Goal: Task Accomplishment & Management: Complete application form

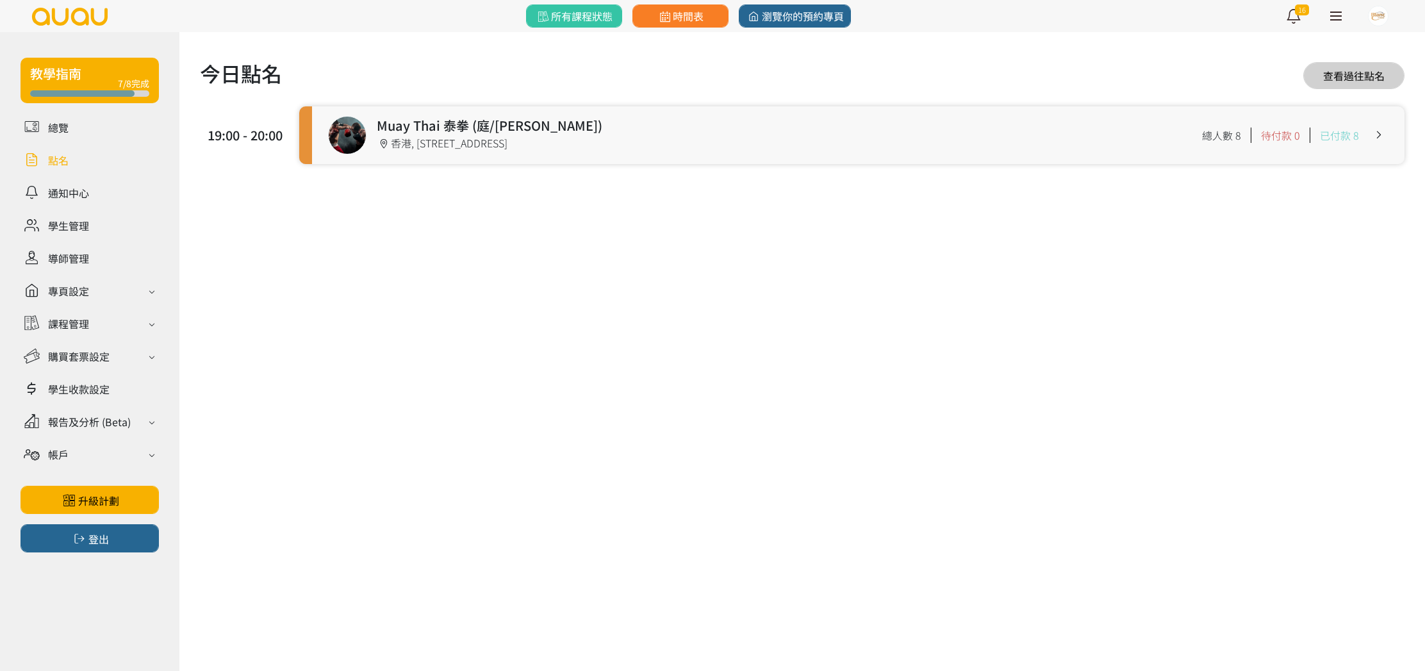
click at [443, 167] on div "19:00 - 20:00 Muay Thai 泰拳 (庭/[PERSON_NAME]) 19:00 - 20:00 [STREET_ADDRESS]舖 總人…" at bounding box center [802, 142] width 1205 height 73
click at [447, 151] on link at bounding box center [858, 135] width 1093 height 58
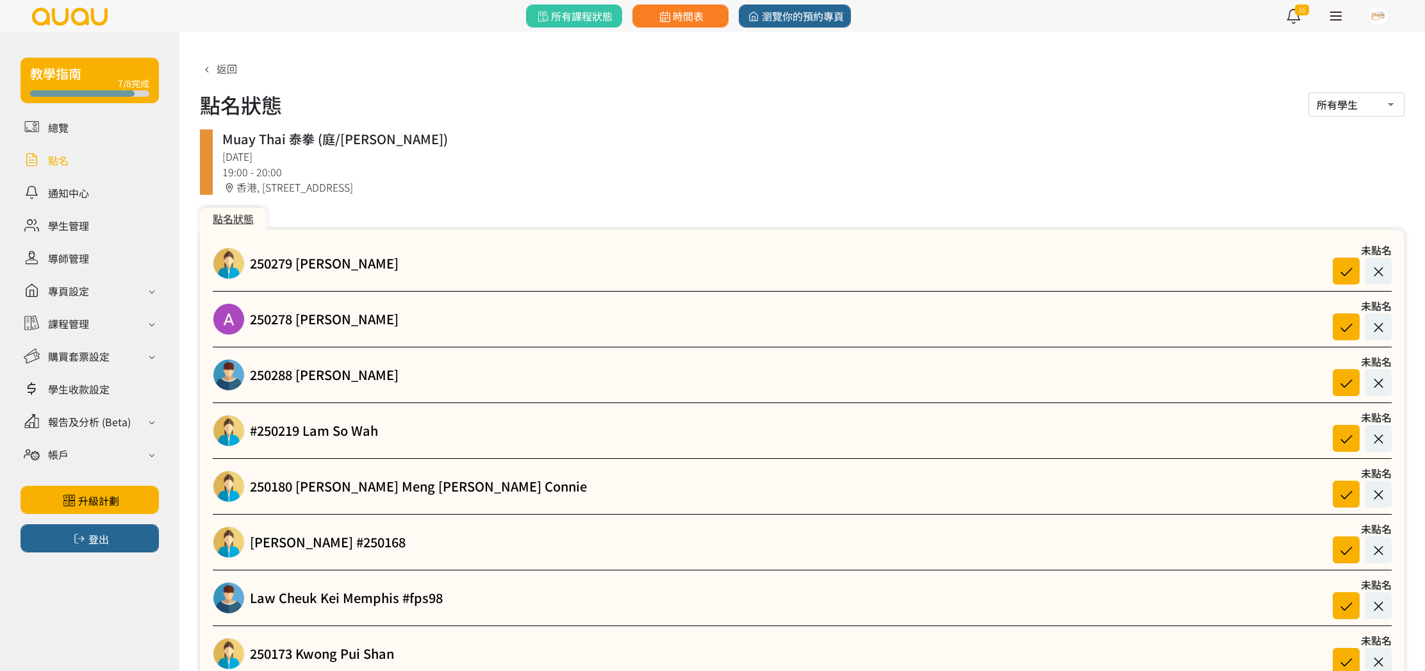
scroll to position [65, 0]
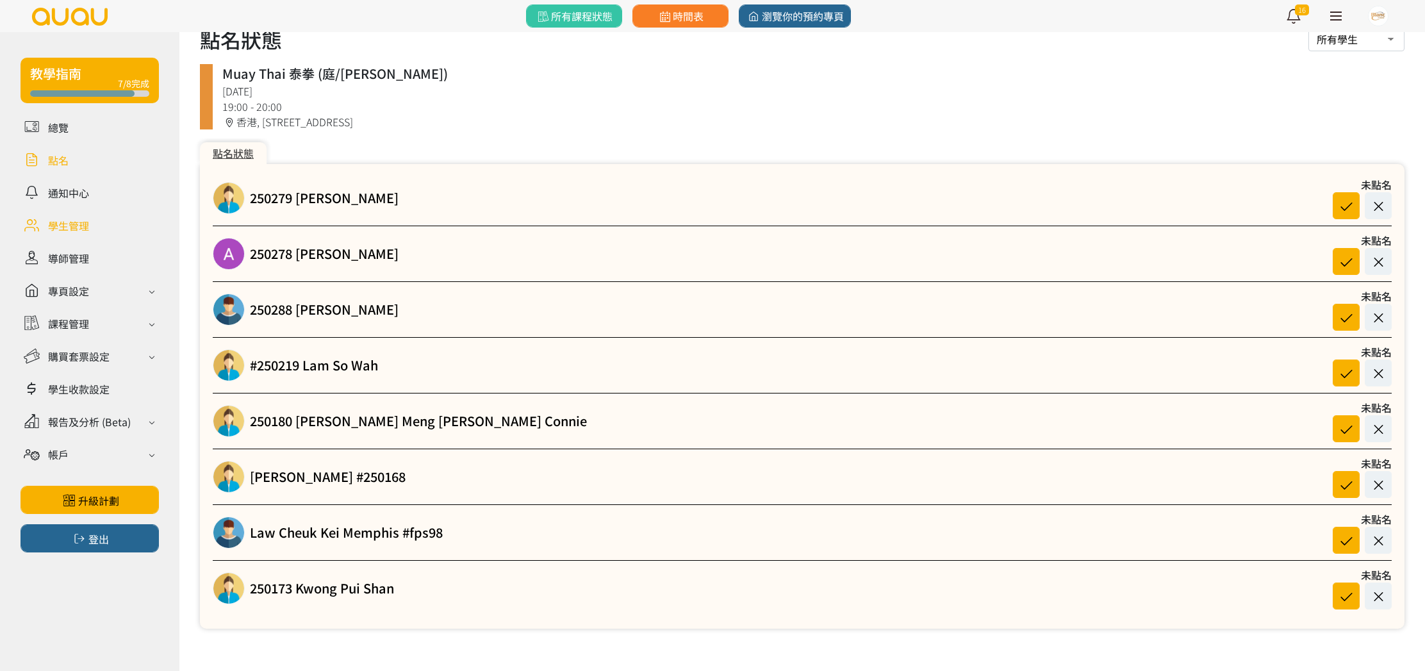
click at [80, 225] on link at bounding box center [90, 225] width 138 height 22
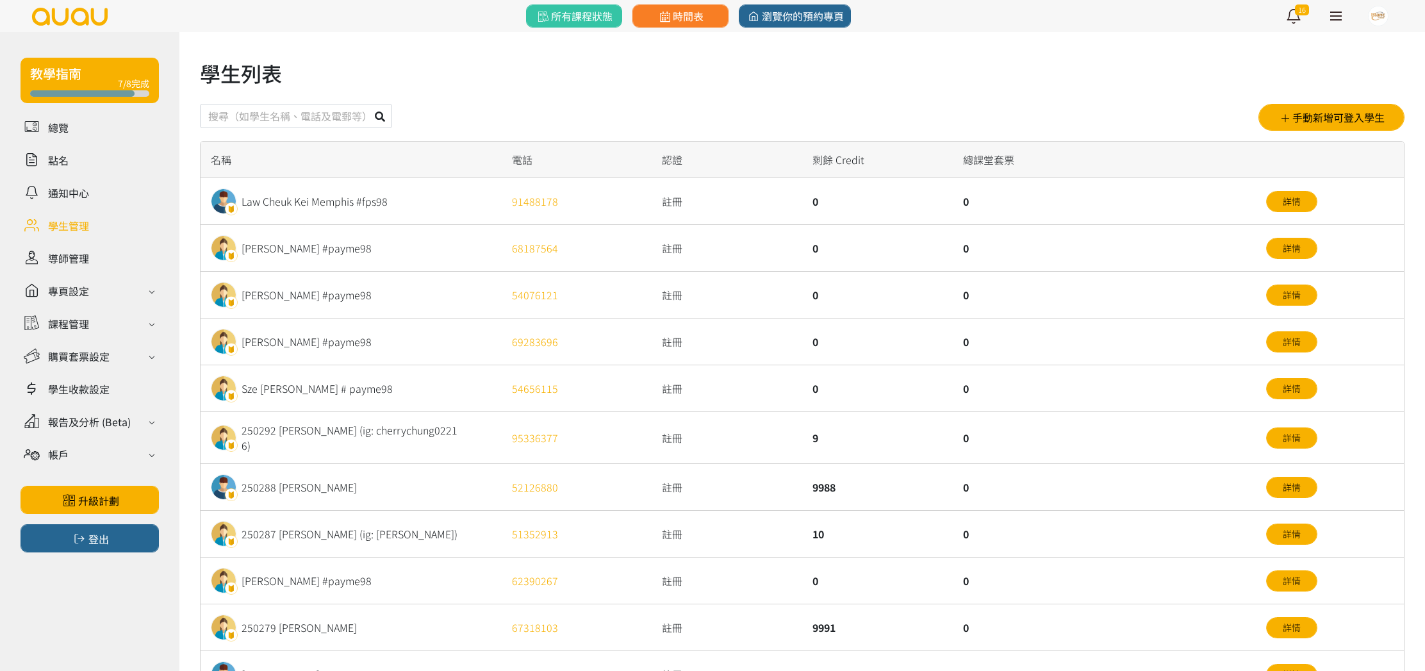
click at [342, 115] on input "text" at bounding box center [296, 116] width 192 height 24
type input "250311"
click at [368, 104] on button at bounding box center [380, 116] width 24 height 24
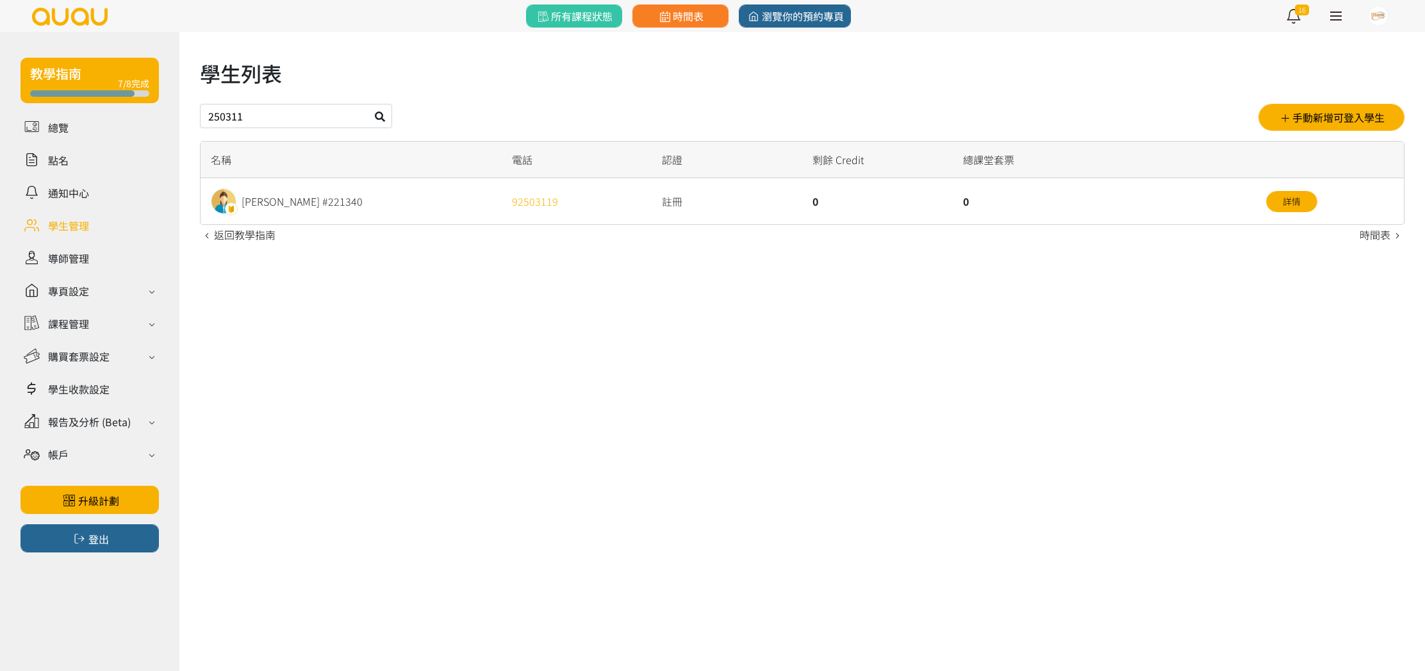
click at [332, 204] on div "Ho Tsz Yan #221340" at bounding box center [351, 201] width 301 height 46
click at [327, 204] on div "Ho Tsz Yan #221340" at bounding box center [302, 201] width 121 height 15
click at [1295, 195] on link "詳情" at bounding box center [1291, 201] width 51 height 21
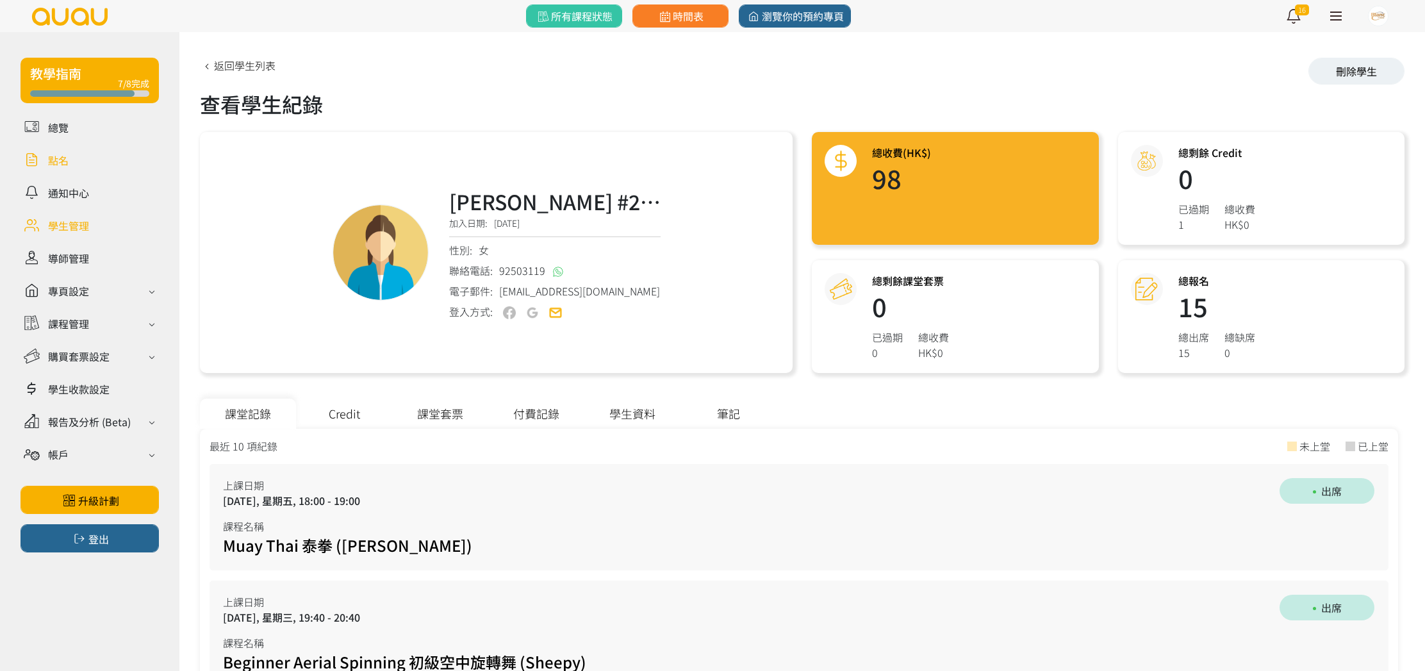
click at [78, 157] on link at bounding box center [90, 160] width 138 height 22
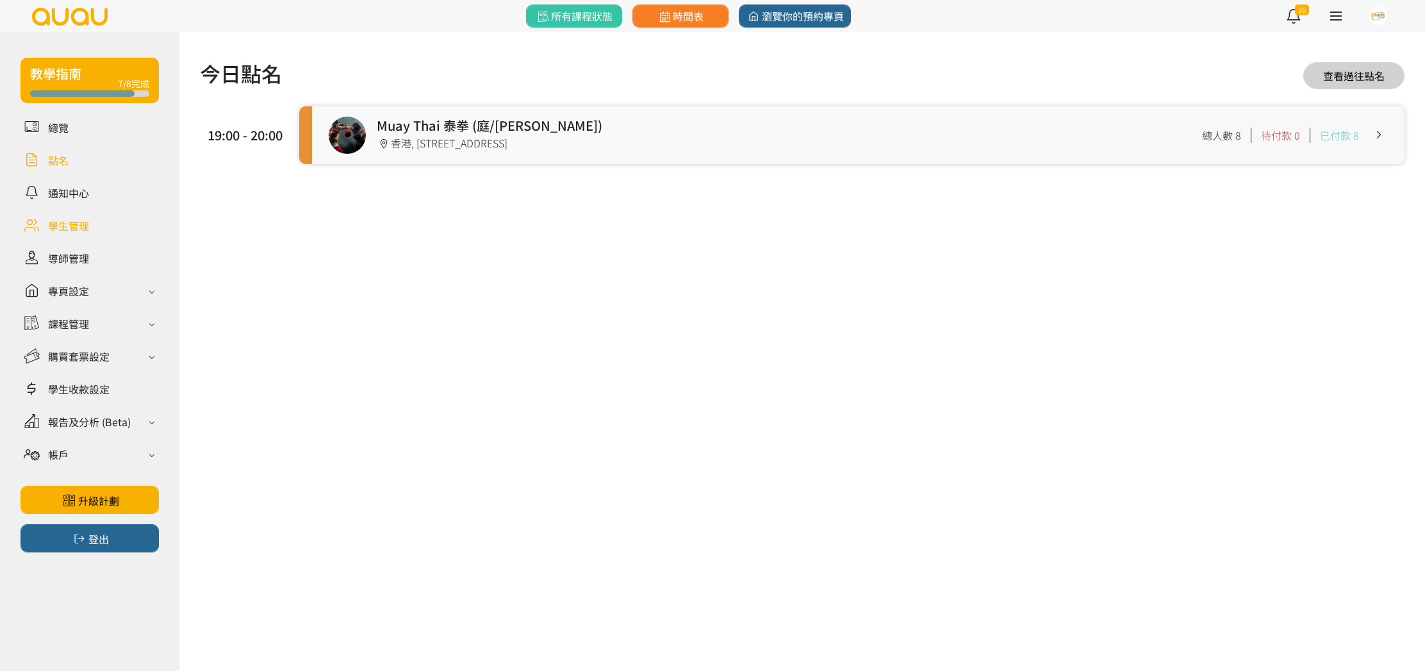
click at [81, 226] on link at bounding box center [90, 225] width 138 height 22
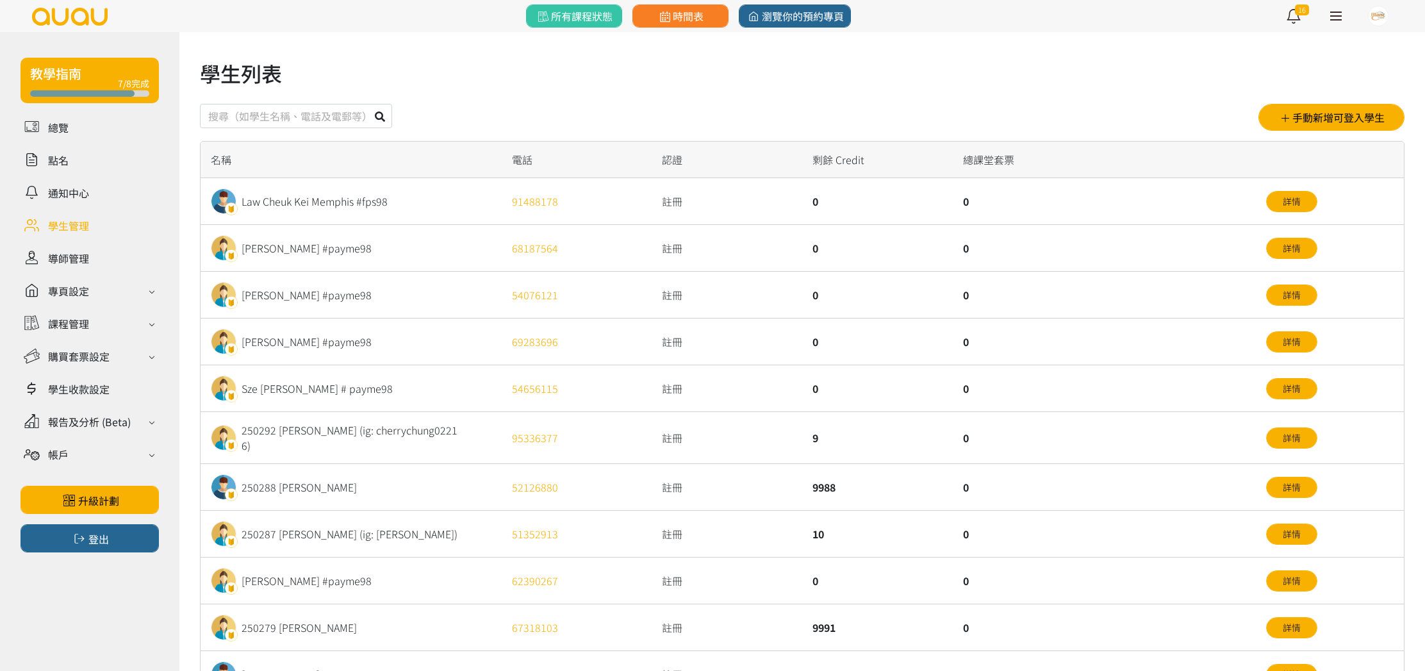
click at [355, 113] on input "text" at bounding box center [296, 116] width 192 height 24
type input "250311"
click at [368, 104] on button at bounding box center [380, 116] width 24 height 24
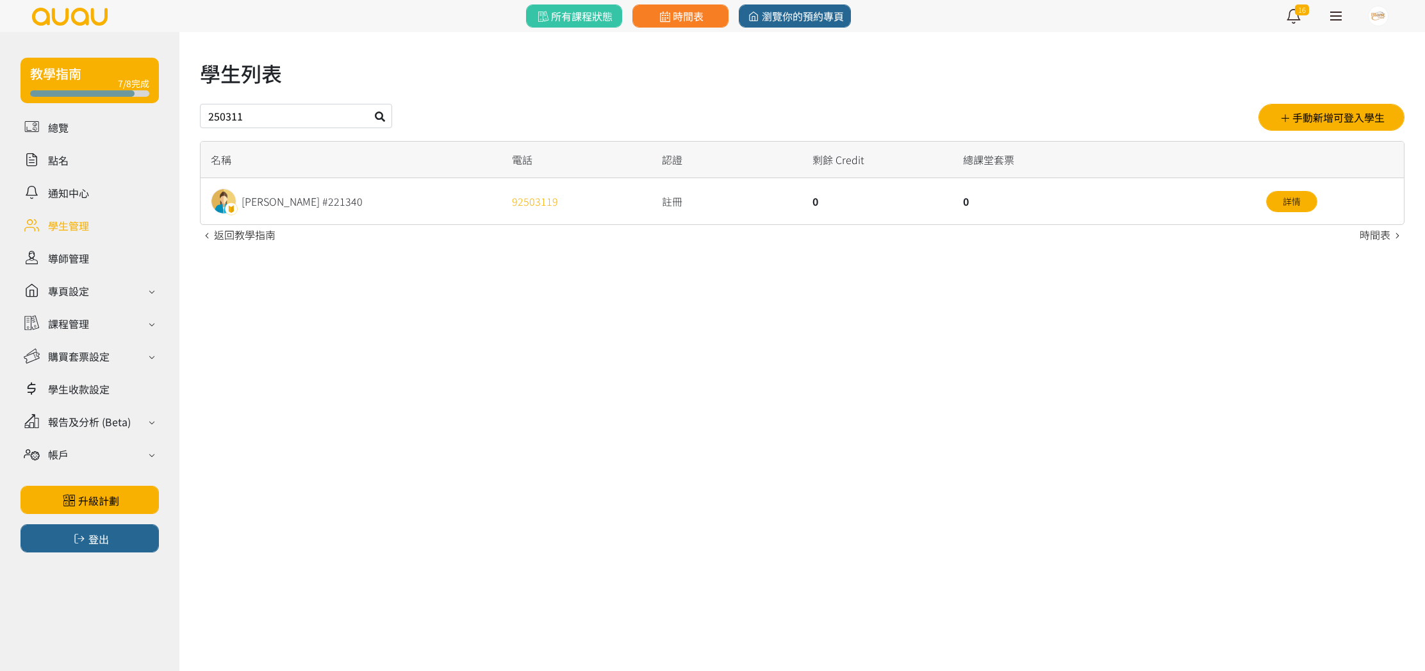
click at [81, 226] on link at bounding box center [90, 225] width 138 height 22
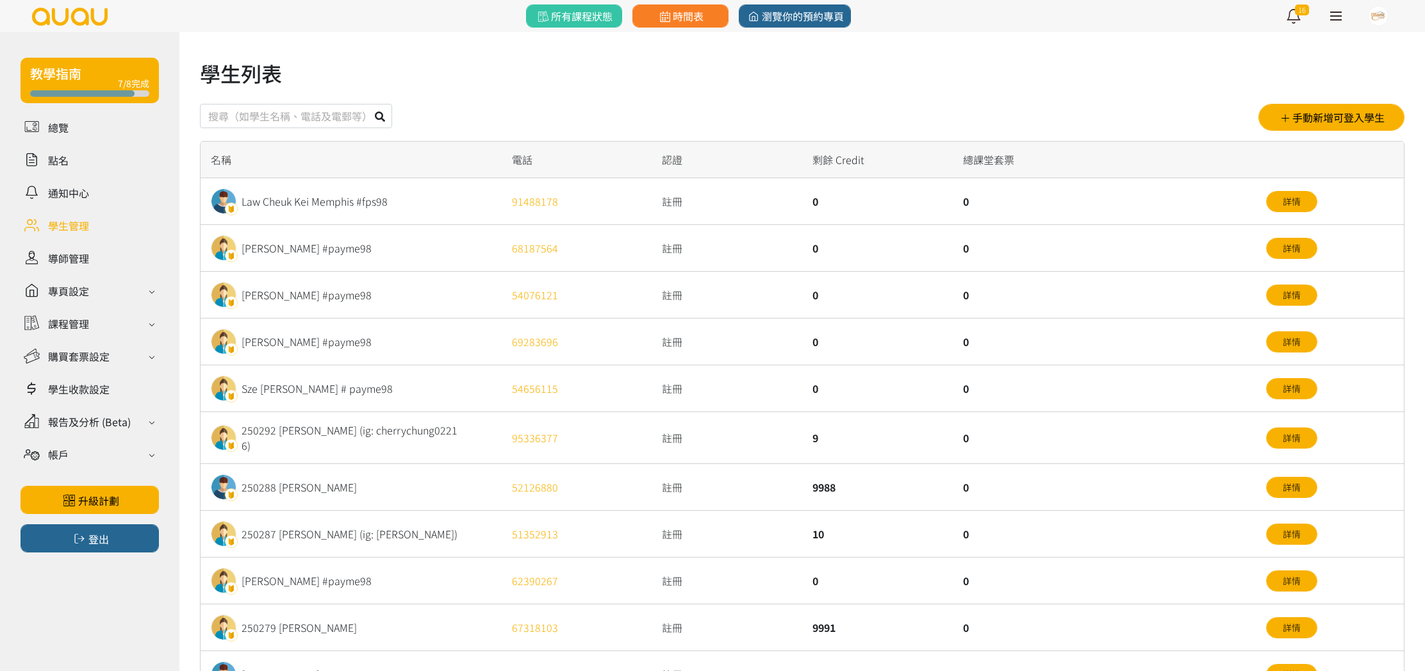
drag, startPoint x: 558, startPoint y: 370, endPoint x: 484, endPoint y: 399, distance: 79.4
click at [0, 0] on div "Sze Shun Kwan # payme98 54656115 註冊 0 0 詳情" at bounding box center [0, 0] width 0 height 0
click at [58, 167] on link at bounding box center [90, 160] width 138 height 22
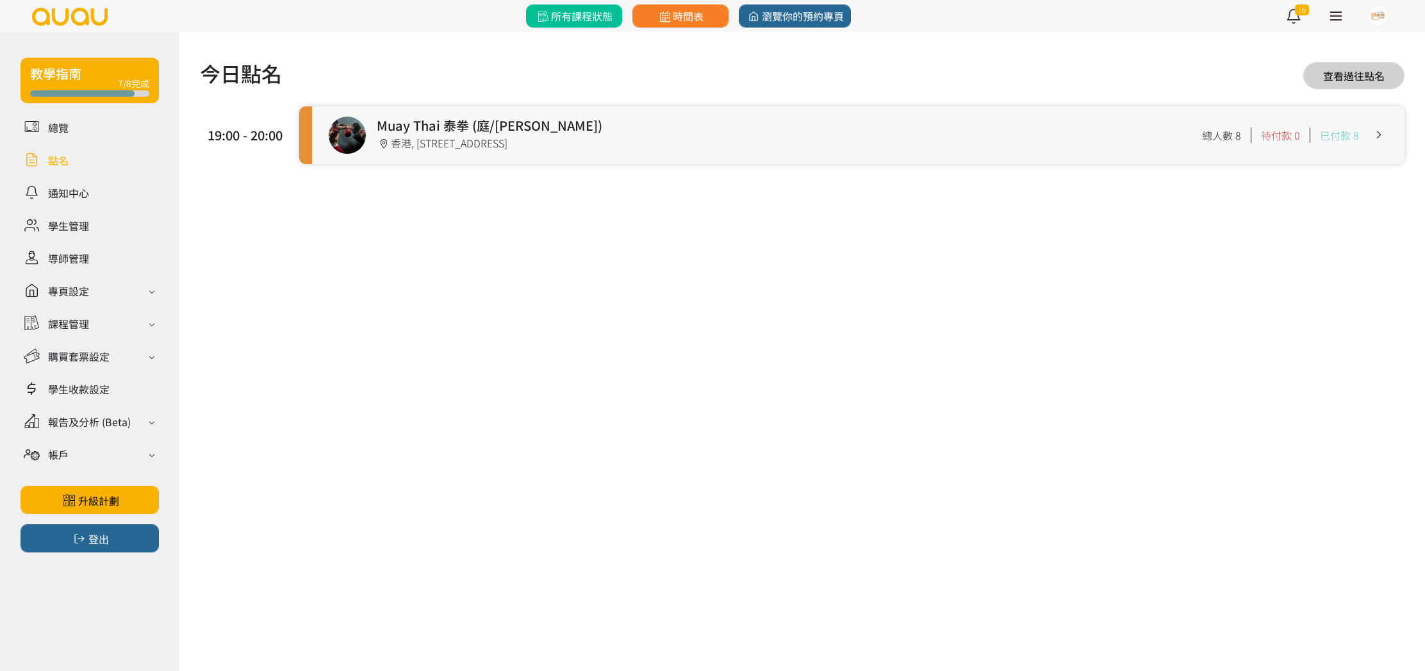
click at [574, 14] on span "所有課程狀態" at bounding box center [574, 15] width 78 height 15
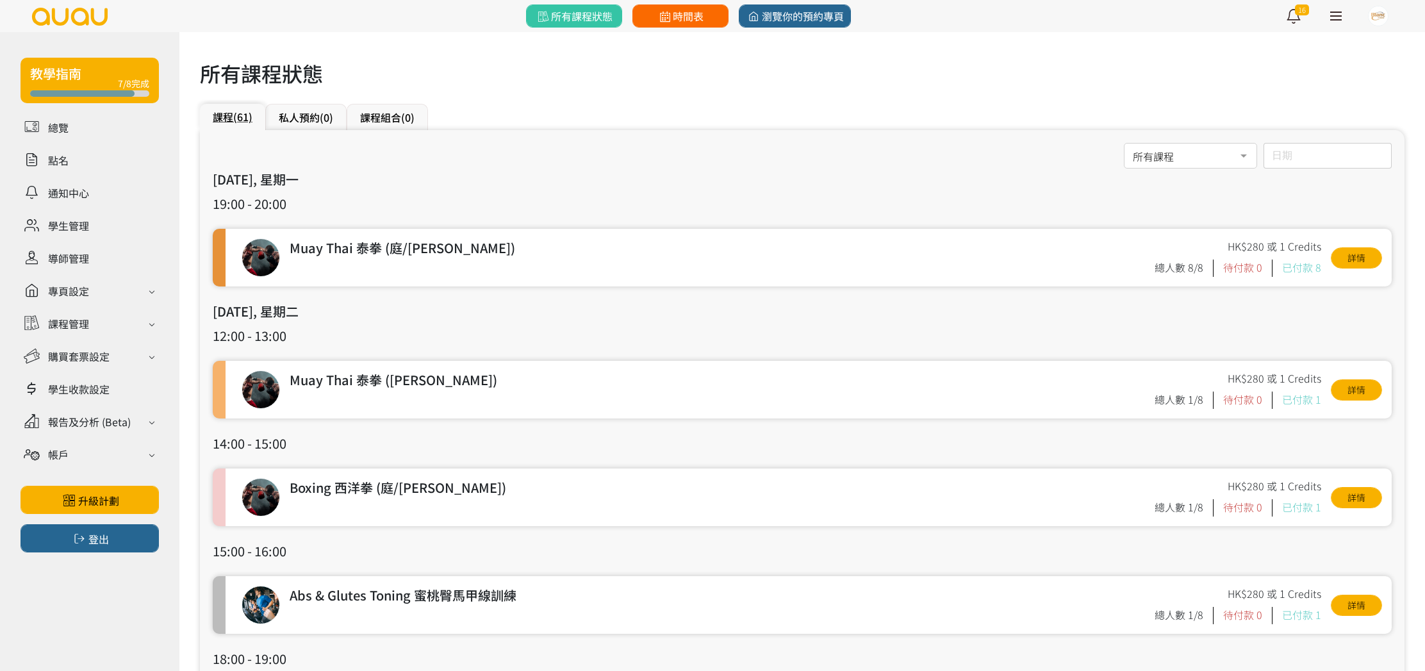
click at [670, 23] on link "時間表" at bounding box center [681, 15] width 96 height 23
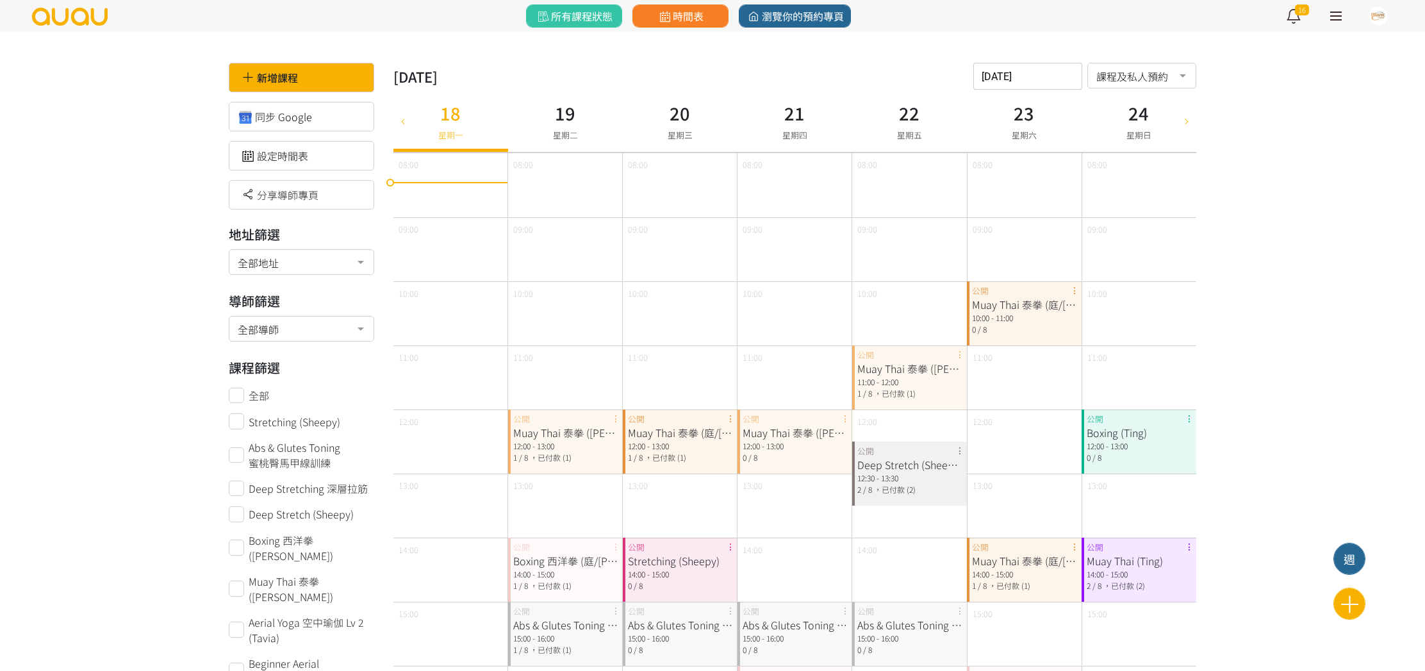
click at [406, 114] on div at bounding box center [402, 121] width 19 height 62
type input "2025-08-11"
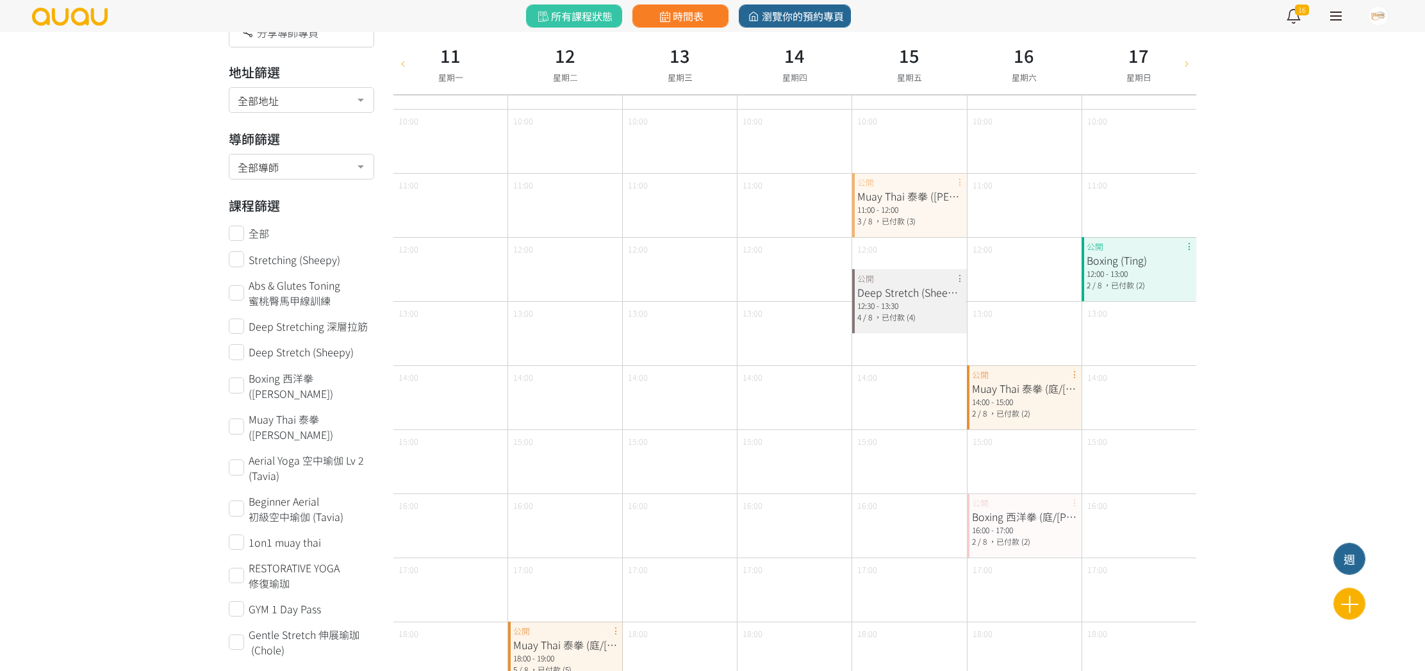
scroll to position [183, 0]
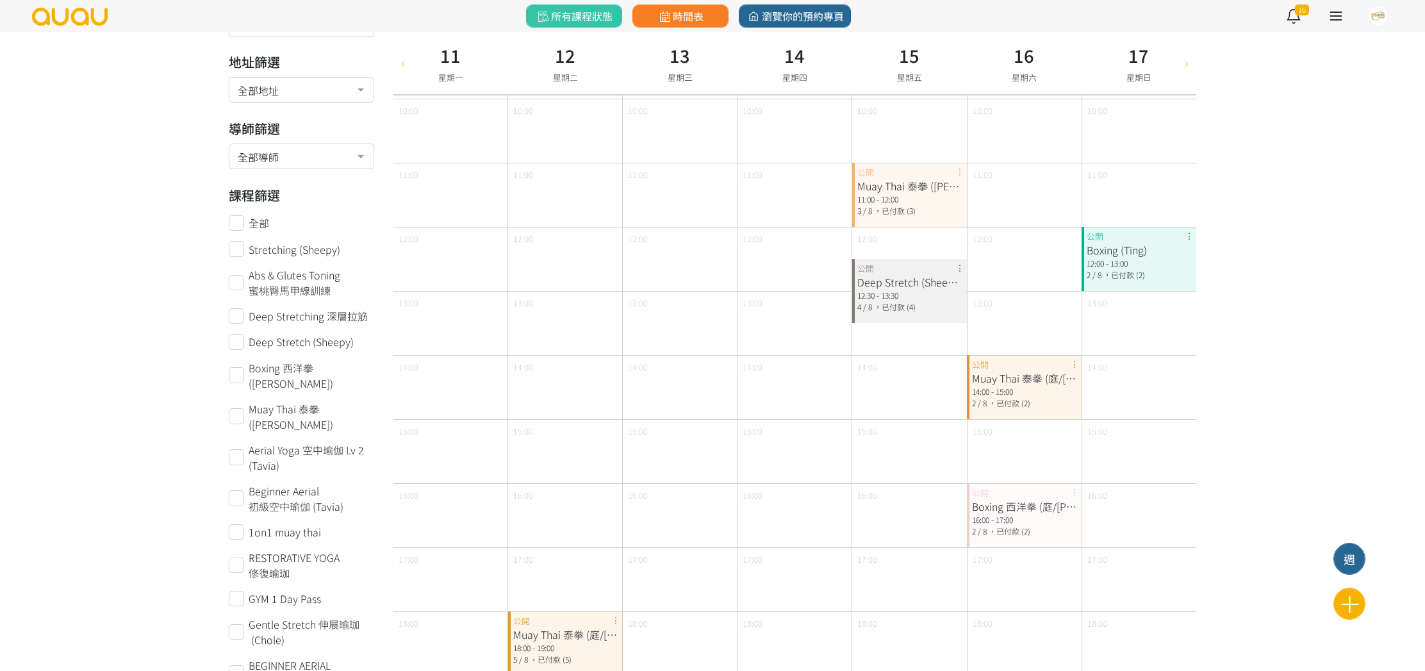
click at [1129, 281] on div "Boxing (Ting) 12:00 - 13:00 2 / 8 ，已付款 (2) 公開" at bounding box center [1139, 259] width 115 height 64
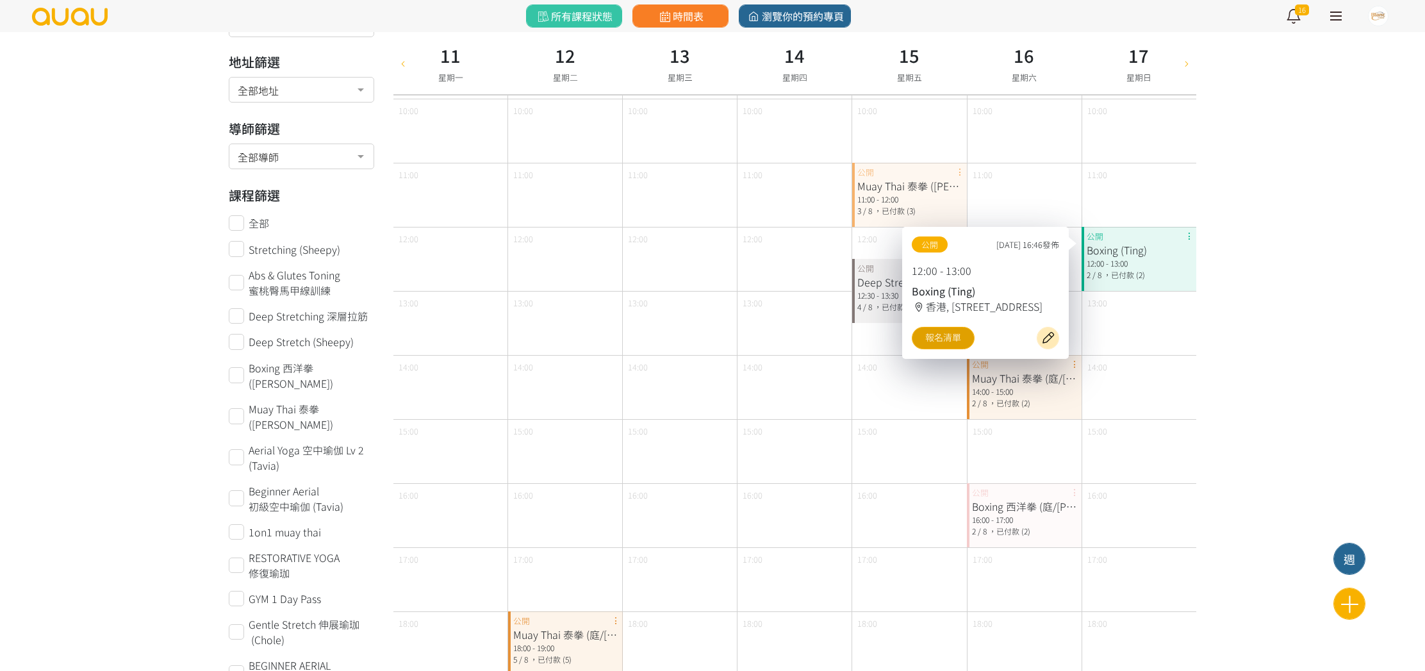
click at [973, 349] on link "報名清單" at bounding box center [943, 338] width 63 height 22
click at [962, 349] on link "報名清單" at bounding box center [943, 338] width 63 height 22
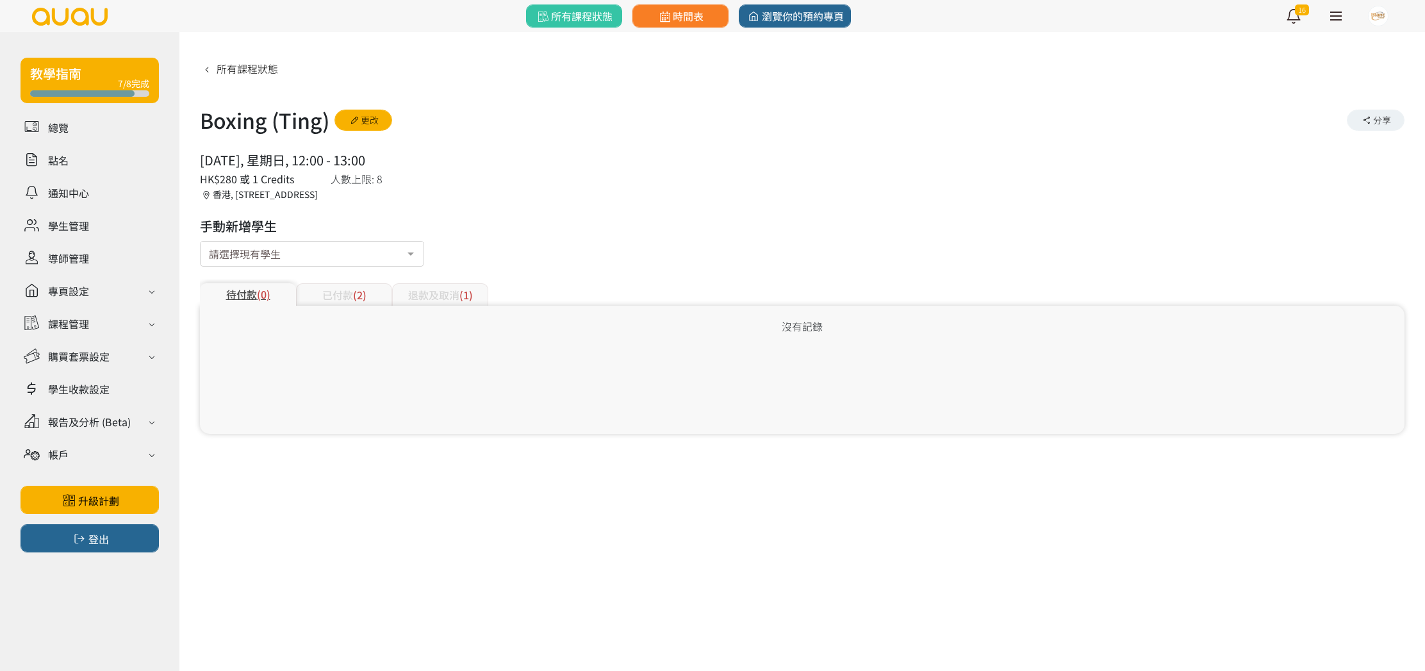
click at [332, 297] on div "已付款 (2)" at bounding box center [344, 294] width 96 height 22
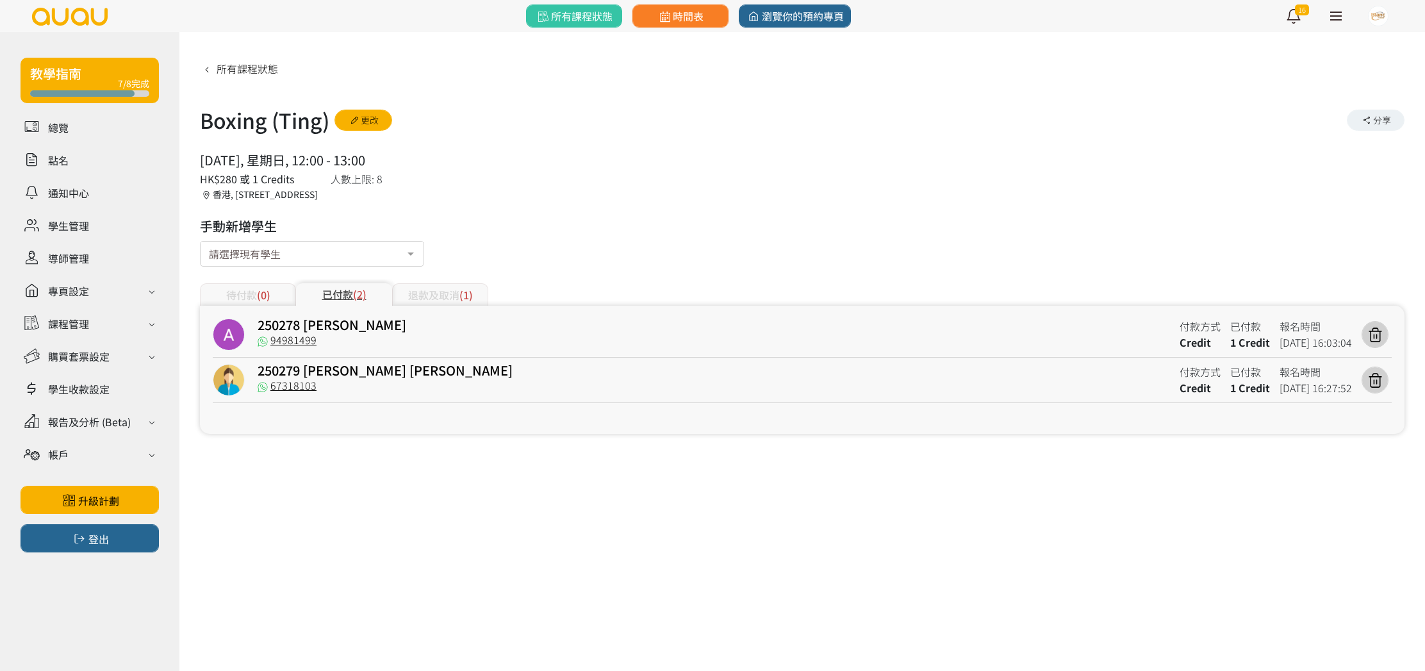
click at [458, 301] on div "退款及取消 (1)" at bounding box center [440, 294] width 96 height 22
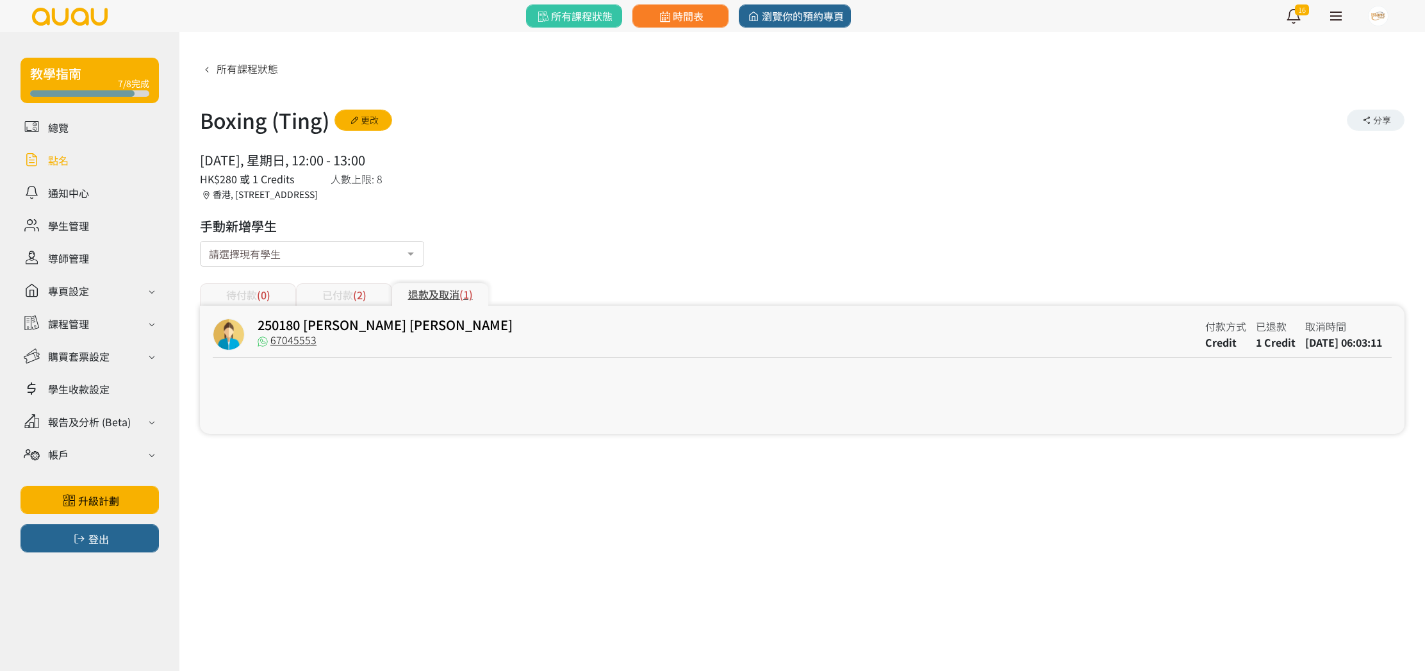
click at [71, 159] on link at bounding box center [90, 160] width 138 height 22
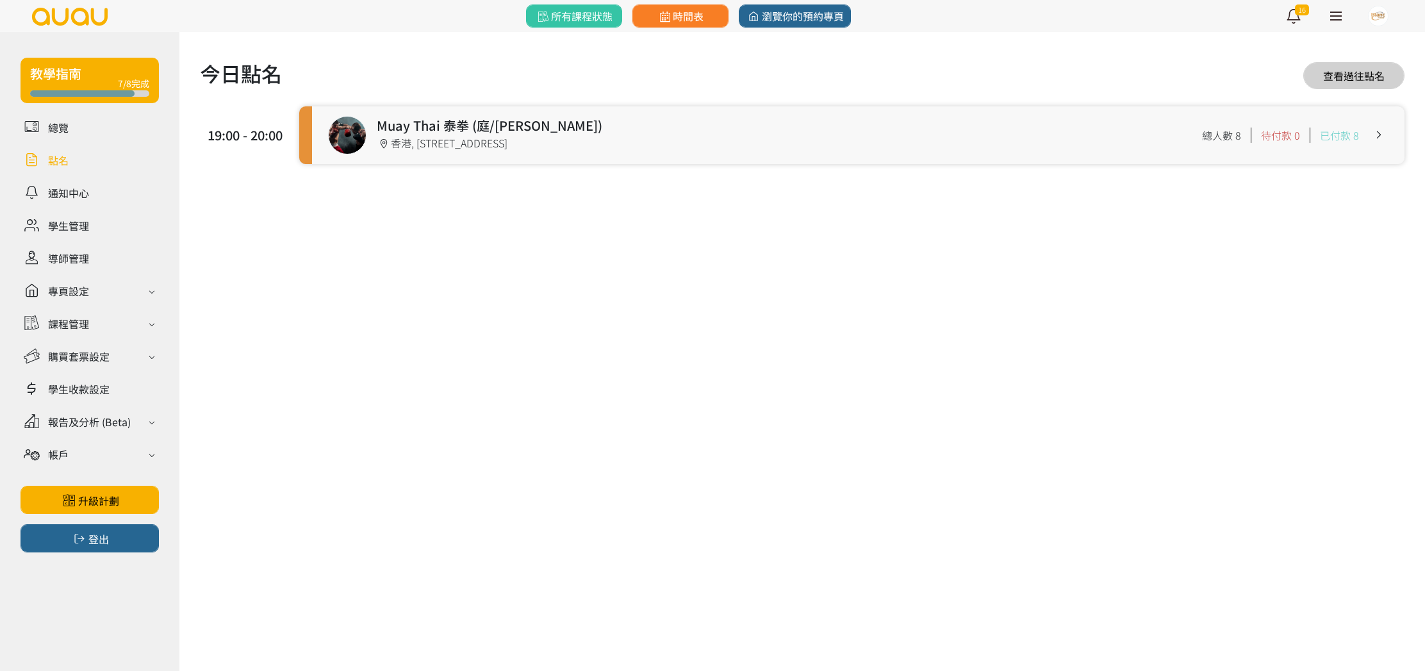
click at [693, 124] on link at bounding box center [858, 135] width 1093 height 58
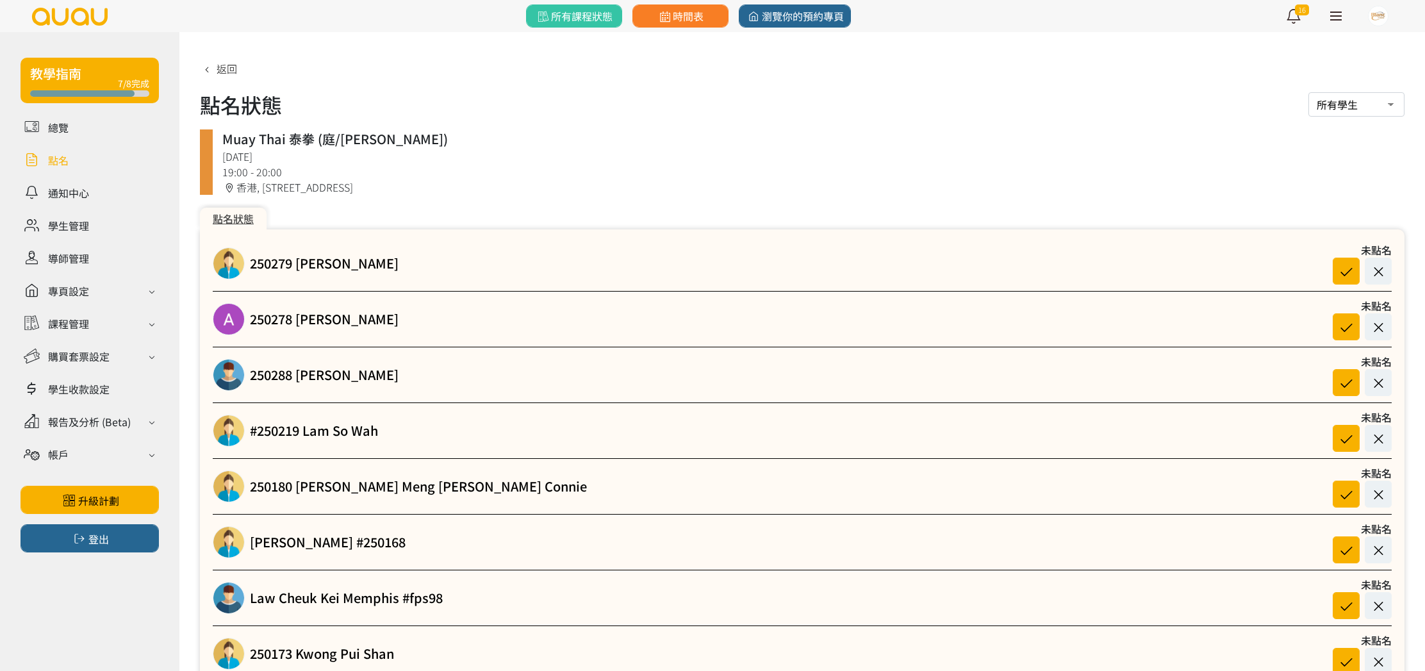
scroll to position [4, 0]
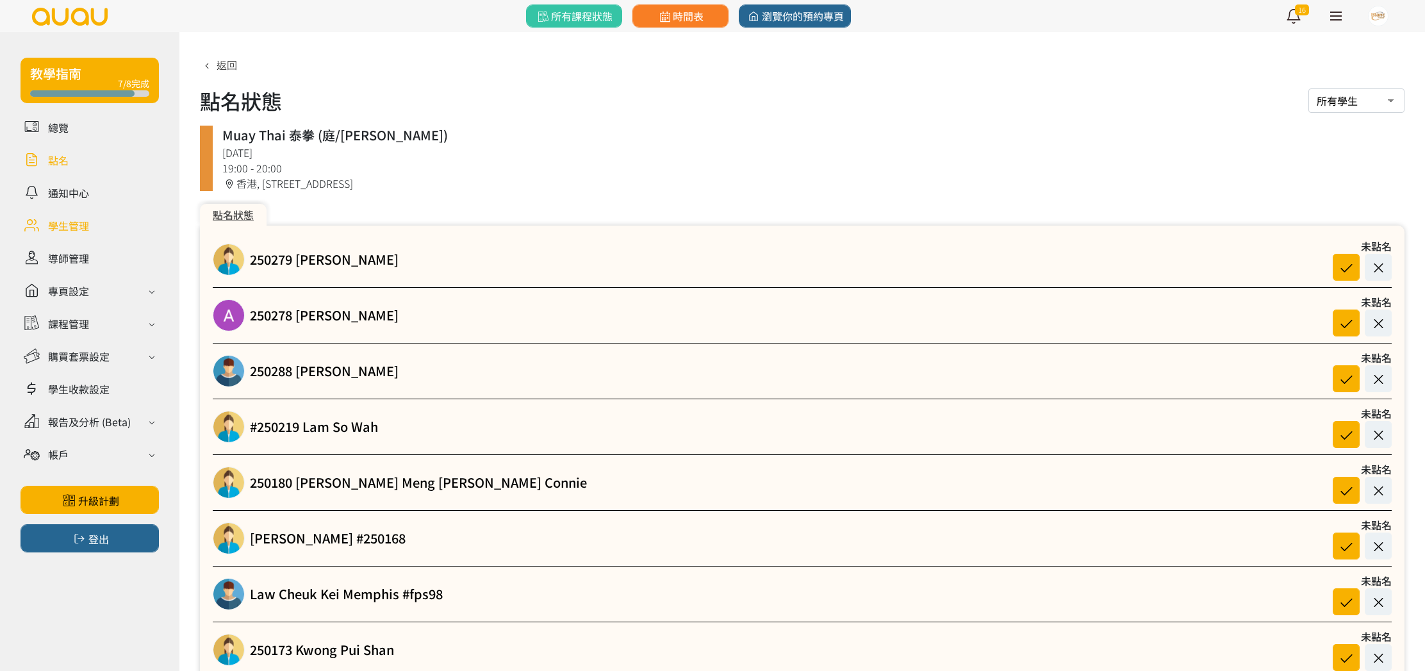
click at [78, 233] on link at bounding box center [90, 225] width 138 height 22
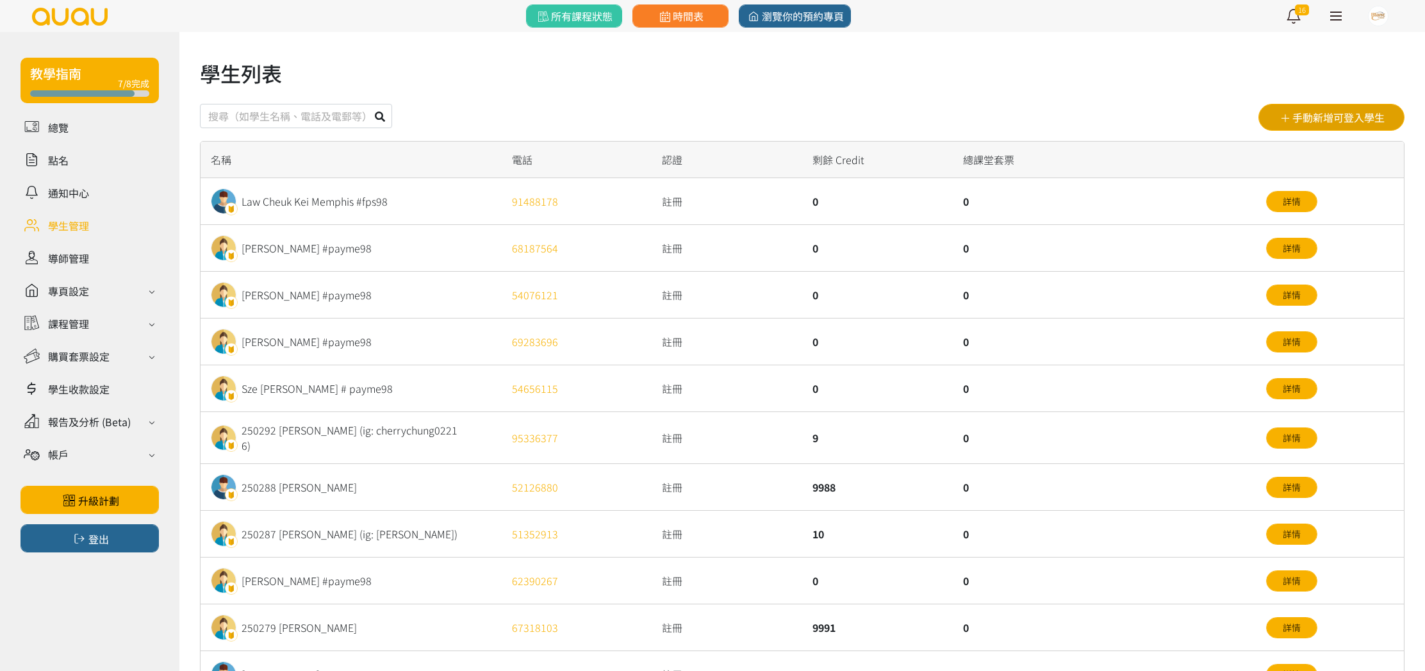
click at [1340, 120] on button "手動新增可登入學生" at bounding box center [1332, 117] width 146 height 27
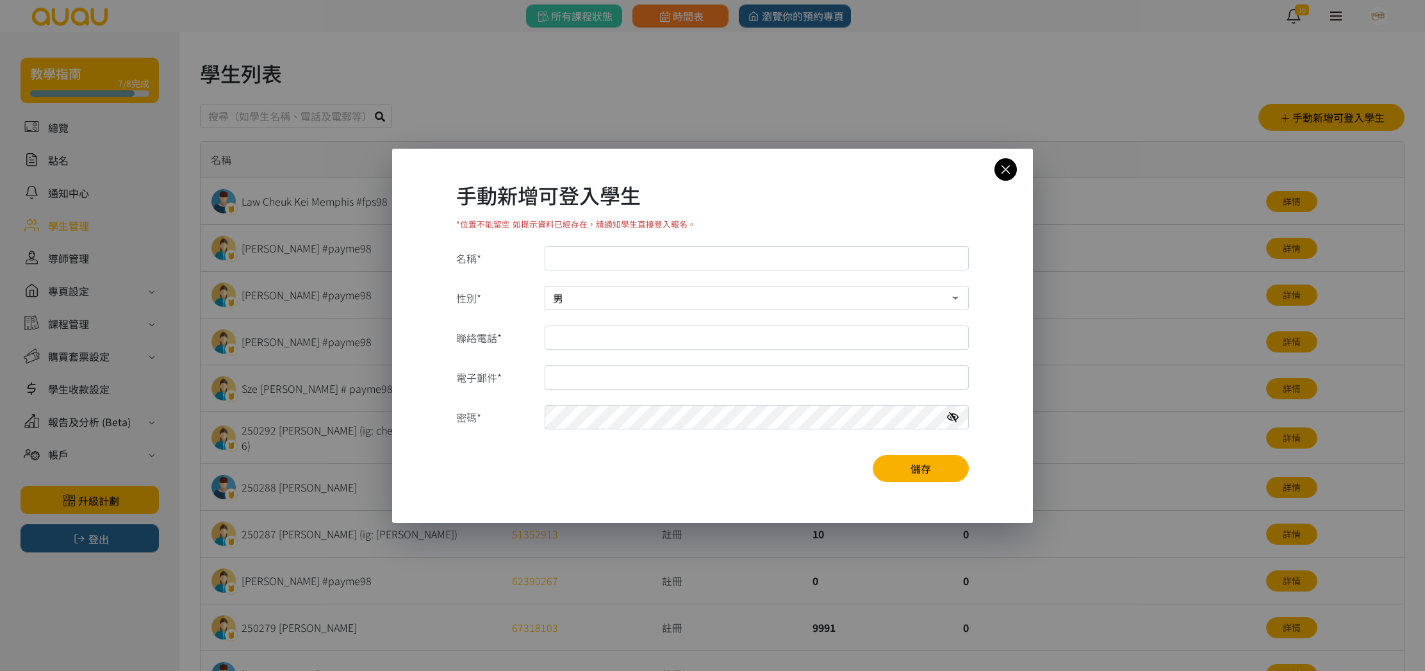
click at [638, 254] on input "名稱*" at bounding box center [757, 258] width 424 height 24
type input "250311 Ryan Lay"
click at [626, 338] on input "聯絡電話*" at bounding box center [757, 338] width 424 height 24
type input "55476554"
drag, startPoint x: 605, startPoint y: 337, endPoint x: 522, endPoint y: 333, distance: 82.8
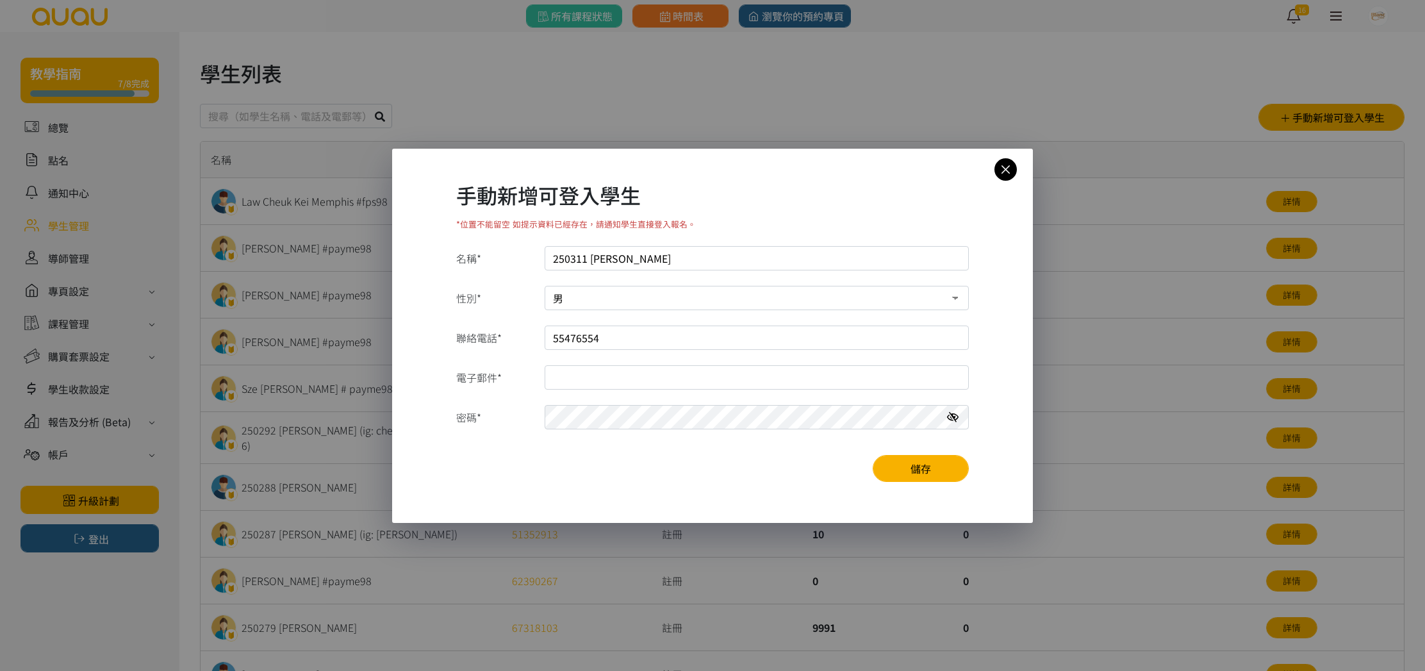
click at [520, 333] on div "聯絡電話* 55476554" at bounding box center [713, 338] width 532 height 24
click at [669, 375] on input "電子郵件*" at bounding box center [757, 377] width 424 height 24
type input "ryanlaw0619@gmail.com"
click at [949, 418] on icon at bounding box center [953, 417] width 12 height 10
click at [891, 461] on button "儲存" at bounding box center [921, 468] width 96 height 27
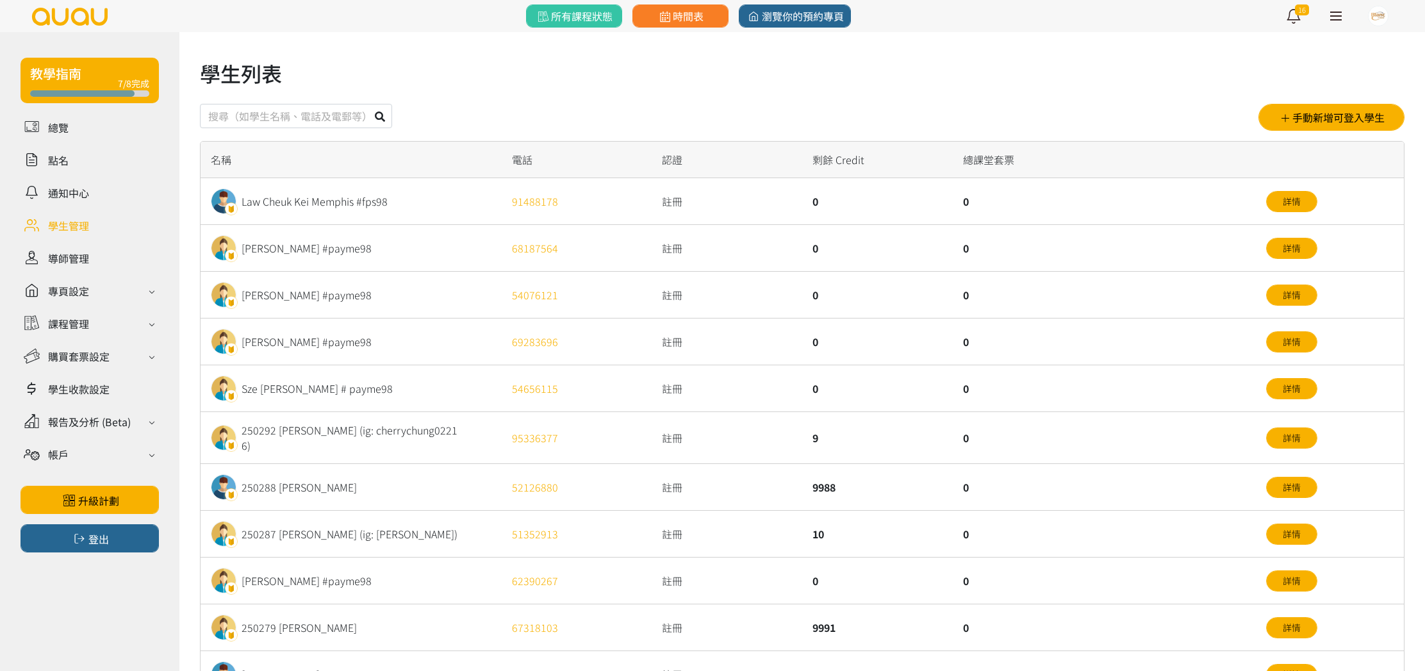
click at [318, 114] on input "text" at bounding box center [296, 116] width 192 height 24
type input "250311"
click at [368, 104] on button at bounding box center [380, 116] width 24 height 24
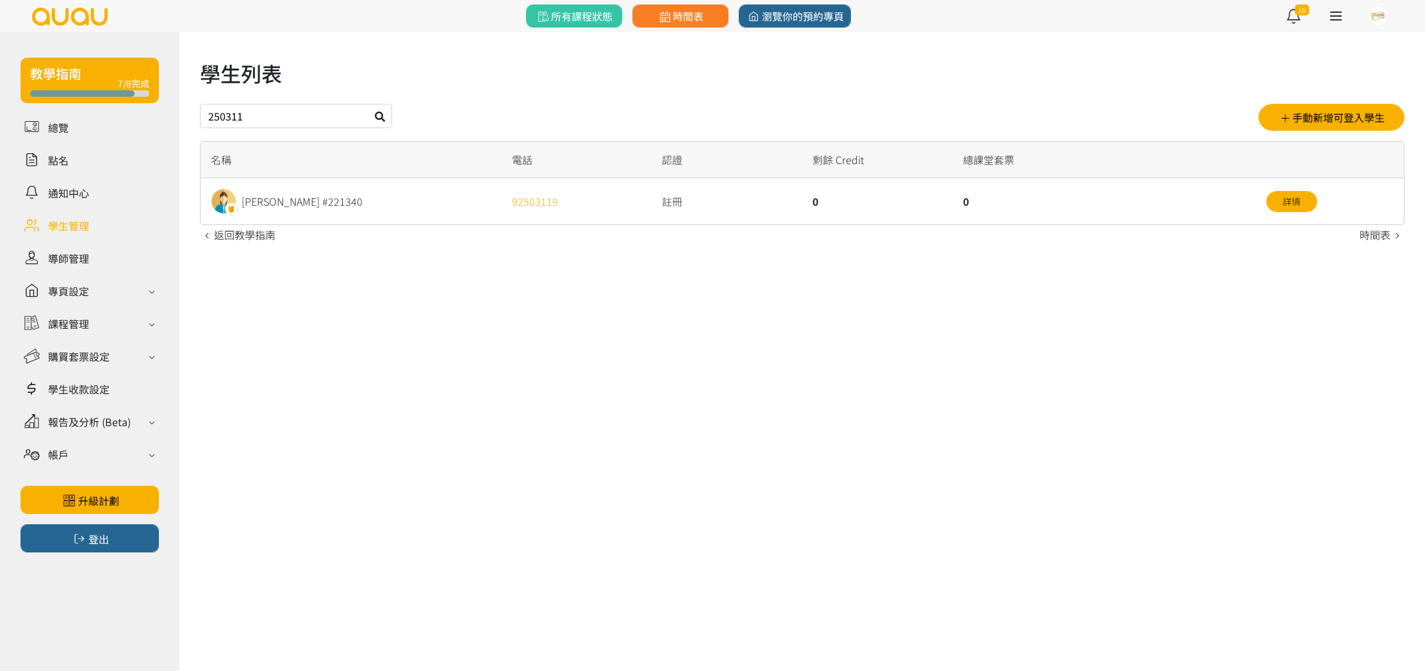
drag, startPoint x: 214, startPoint y: 97, endPoint x: 138, endPoint y: 89, distance: 76.7
click at [137, 88] on div "教學指南 7/8完成 總覽 點名 通知中心 學生管理 導師管理 專頁設定 外觀與主題 基本資料 資格和認證 課程管理 課程 課程設定 課程組合 (Beta) …" at bounding box center [712, 138] width 1425 height 212
type input "ryan lay"
click at [305, 149] on div "名稱" at bounding box center [351, 160] width 301 height 37
click at [376, 115] on icon at bounding box center [380, 117] width 10 height 10
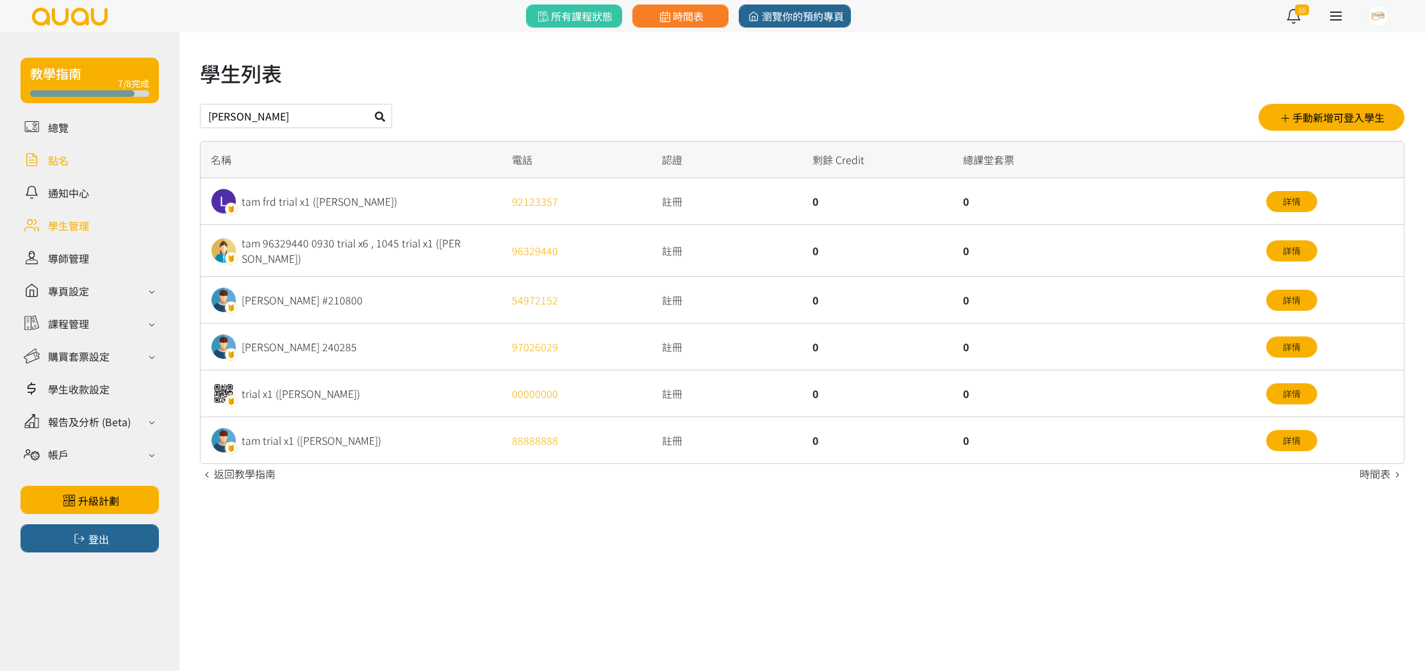
click at [63, 156] on link at bounding box center [90, 160] width 138 height 22
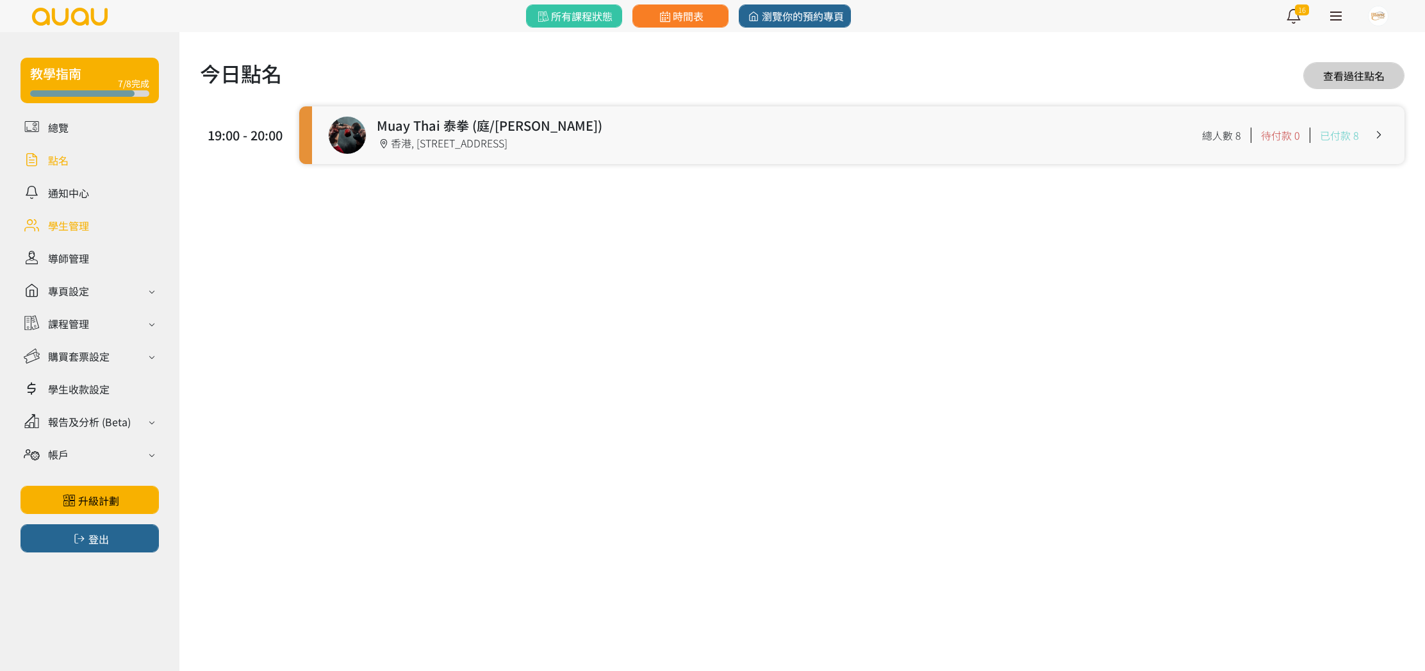
click at [72, 232] on link at bounding box center [90, 225] width 138 height 22
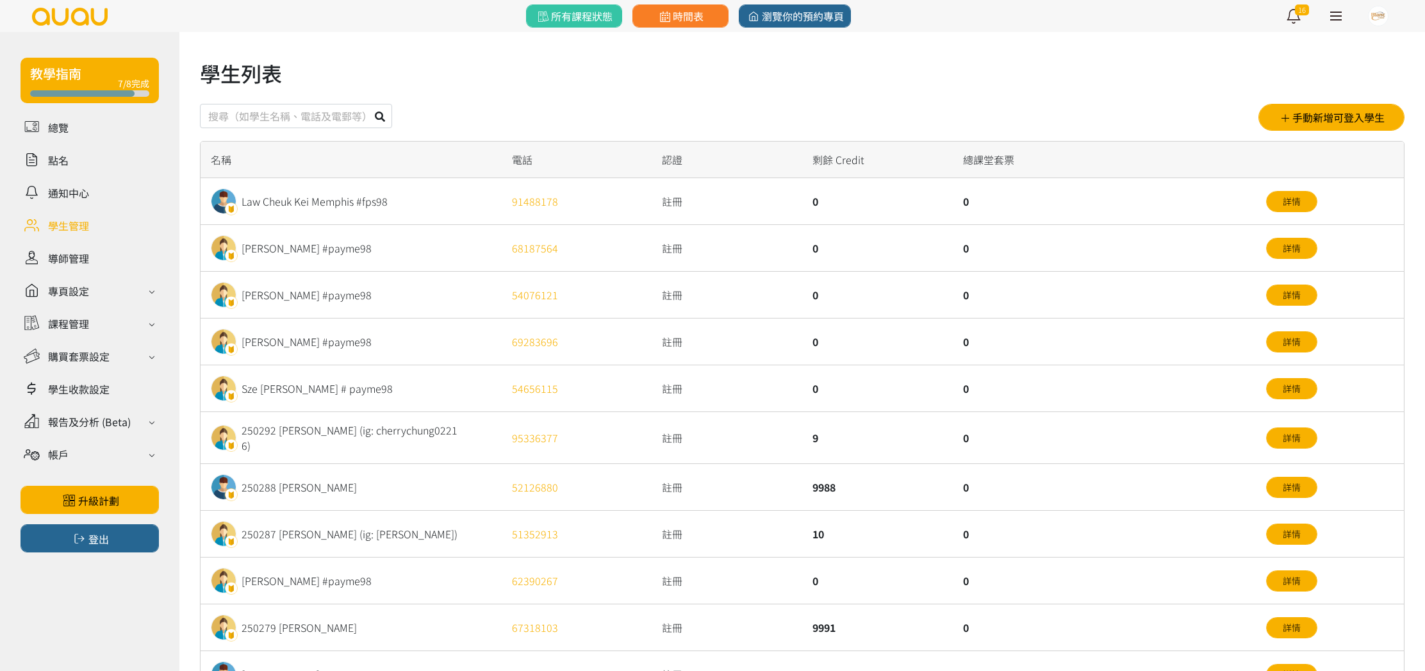
click at [268, 117] on input "text" at bounding box center [296, 116] width 192 height 24
type input "5547"
click at [368, 104] on button at bounding box center [380, 116] width 24 height 24
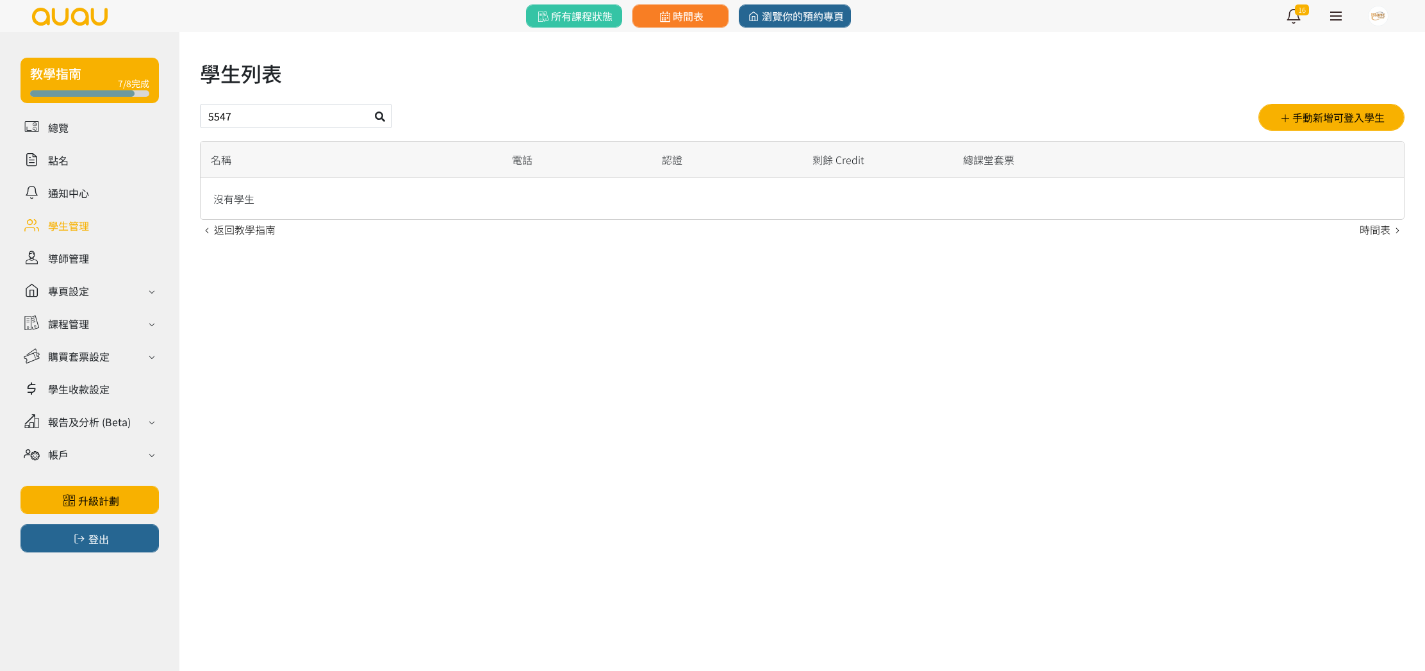
click at [275, 111] on input "5547" at bounding box center [296, 116] width 192 height 24
type input "55476554"
click at [368, 104] on button at bounding box center [380, 116] width 24 height 24
drag, startPoint x: 49, startPoint y: 158, endPoint x: 68, endPoint y: 160, distance: 18.7
click at [50, 159] on link at bounding box center [90, 160] width 138 height 22
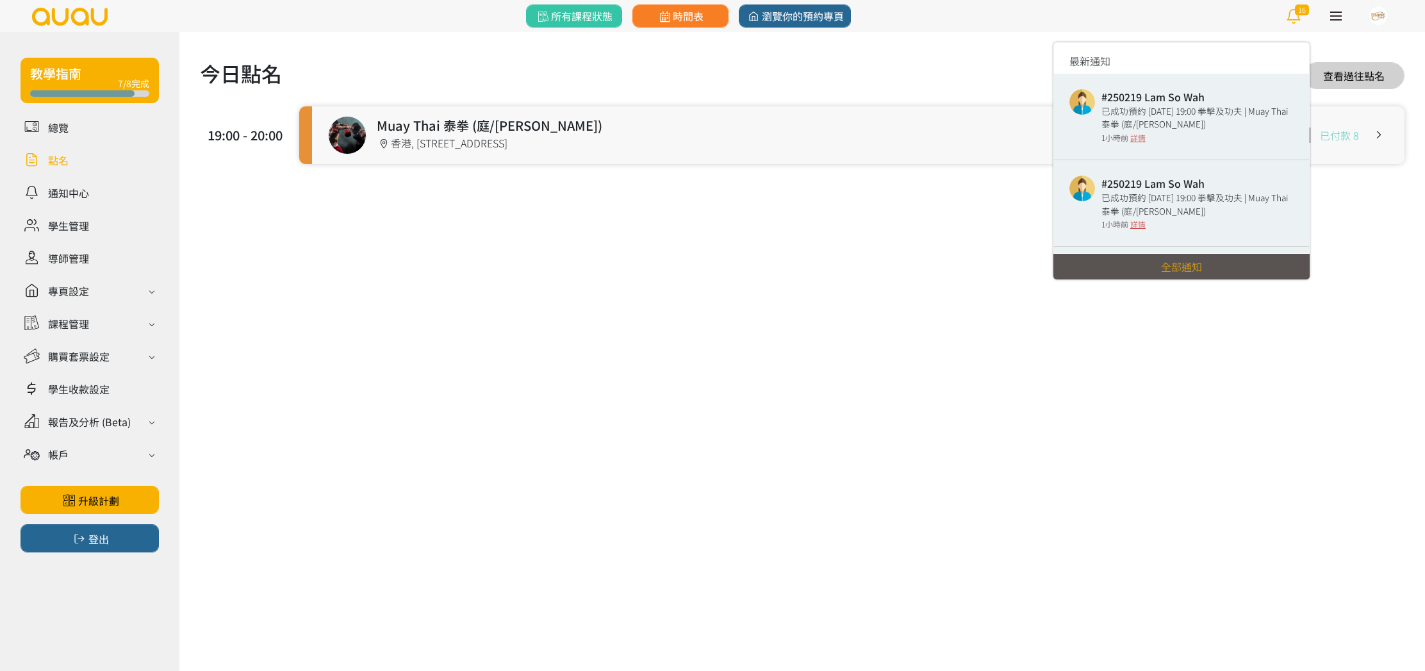
click at [1301, 12] on span "16" at bounding box center [1302, 9] width 14 height 11
click at [46, 153] on link at bounding box center [90, 160] width 138 height 22
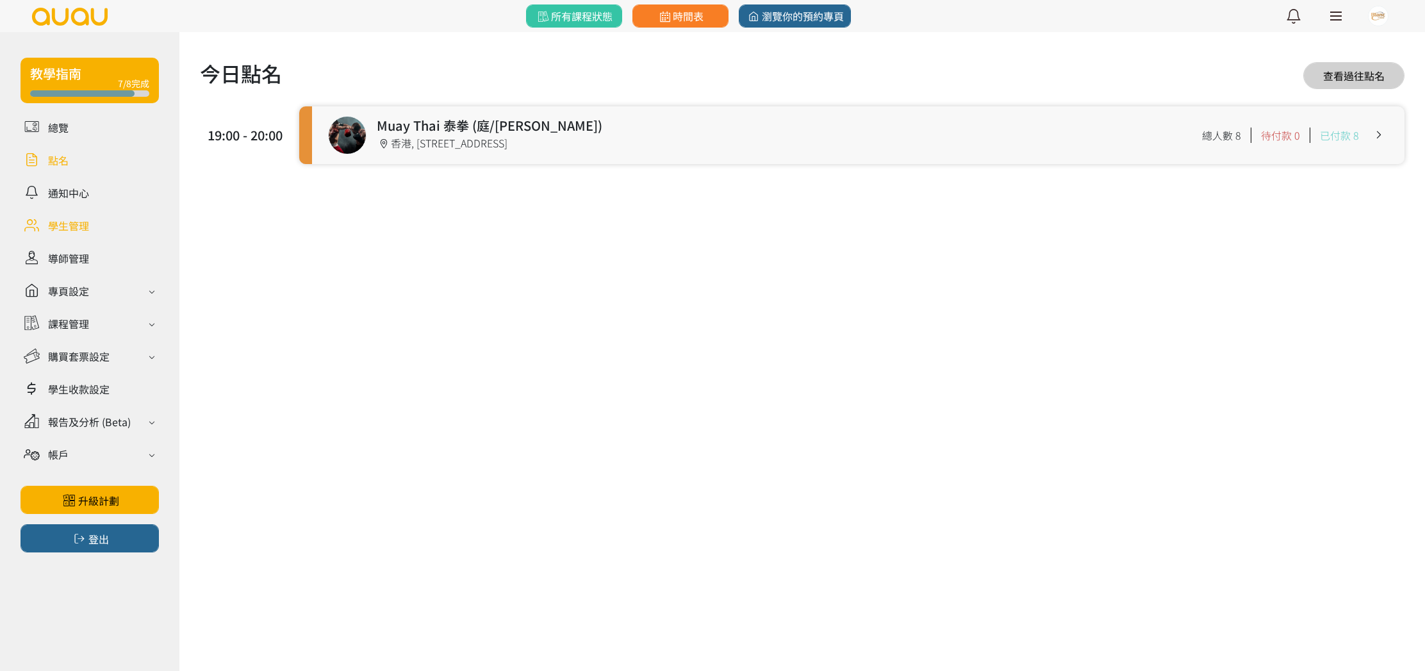
click at [80, 227] on link at bounding box center [90, 225] width 138 height 22
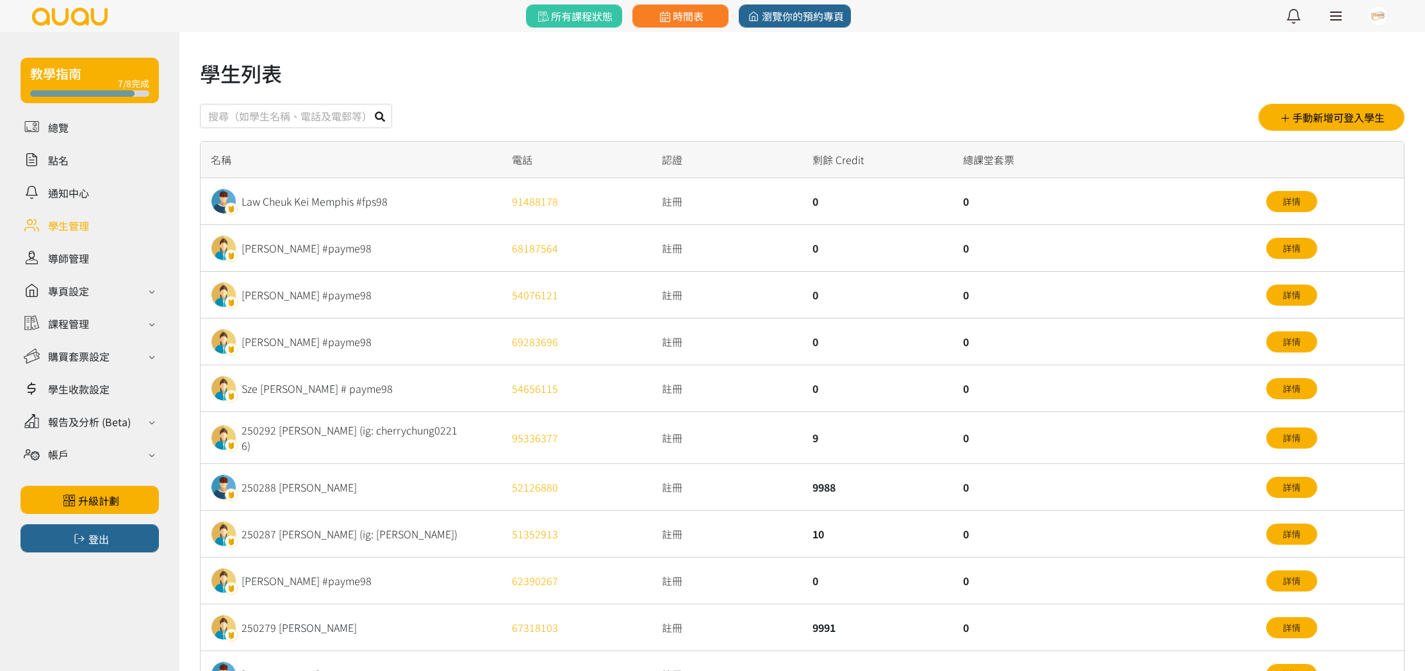
click at [335, 122] on input "text" at bounding box center [296, 116] width 192 height 24
type input "250311"
click at [368, 104] on button at bounding box center [380, 116] width 24 height 24
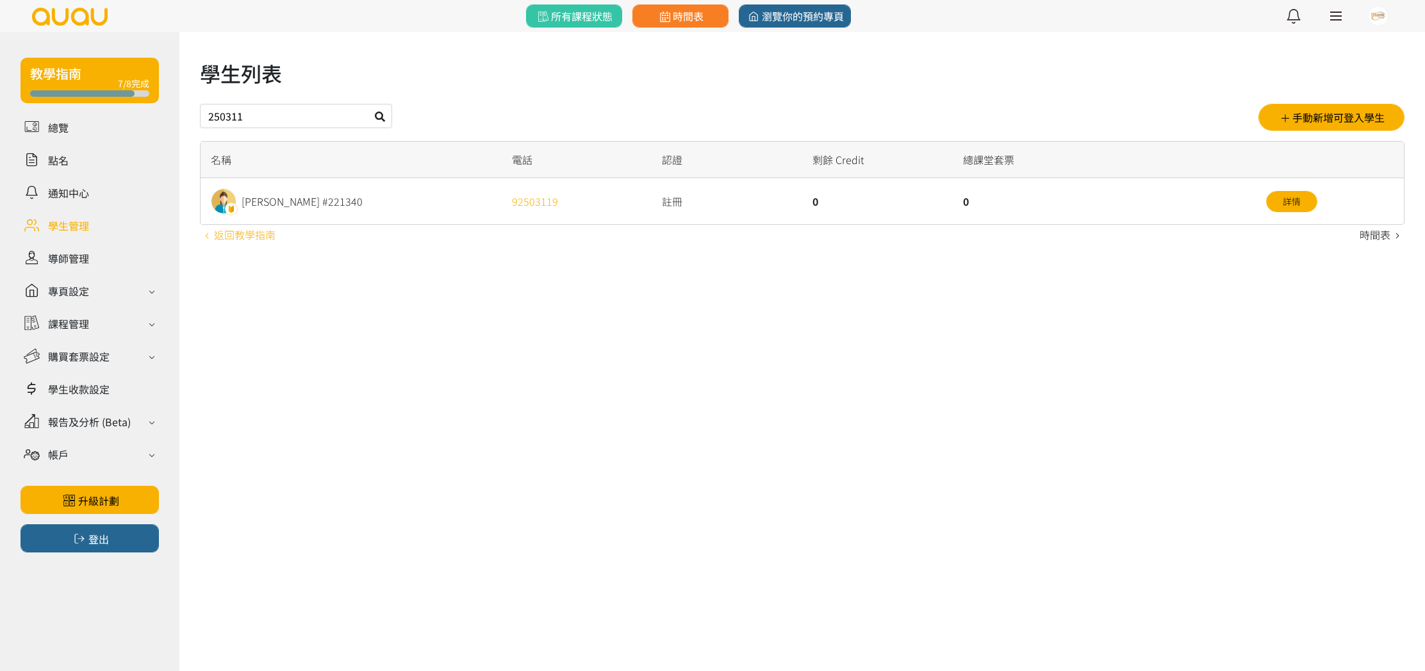
click at [263, 227] on link "返回教學指南" at bounding box center [238, 234] width 76 height 15
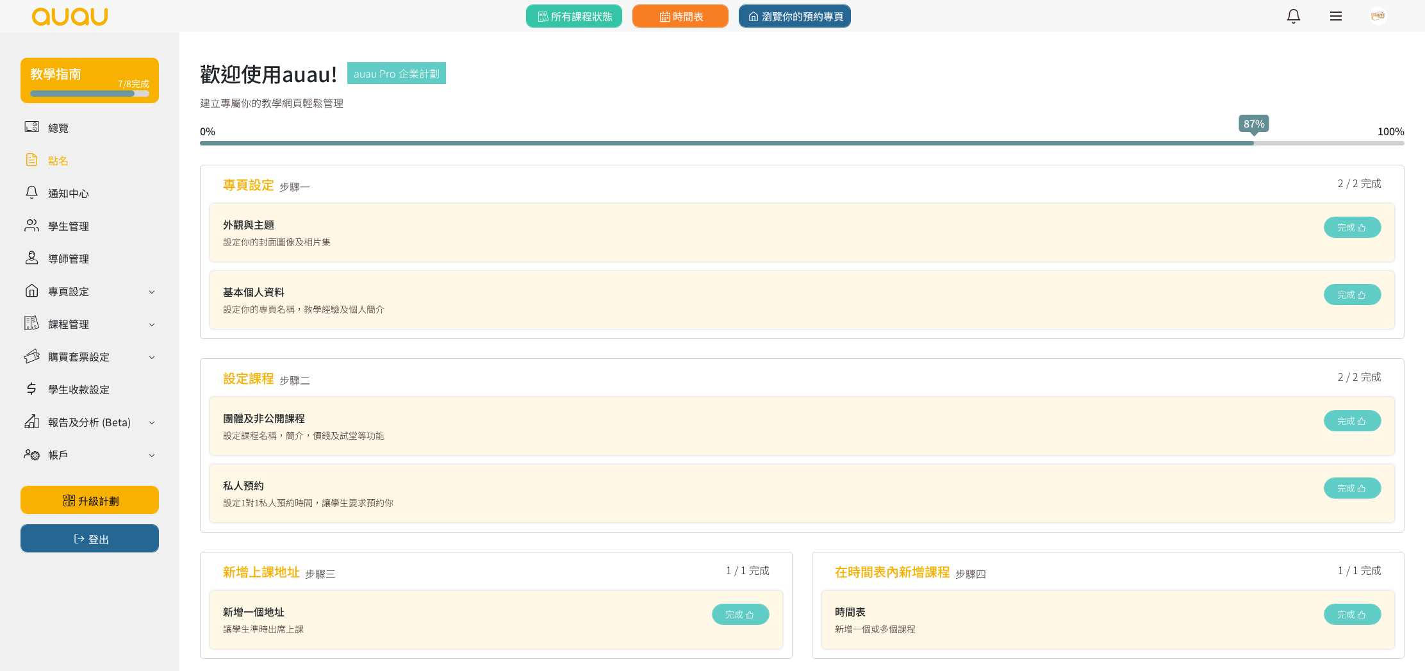
click at [67, 163] on link at bounding box center [90, 160] width 138 height 22
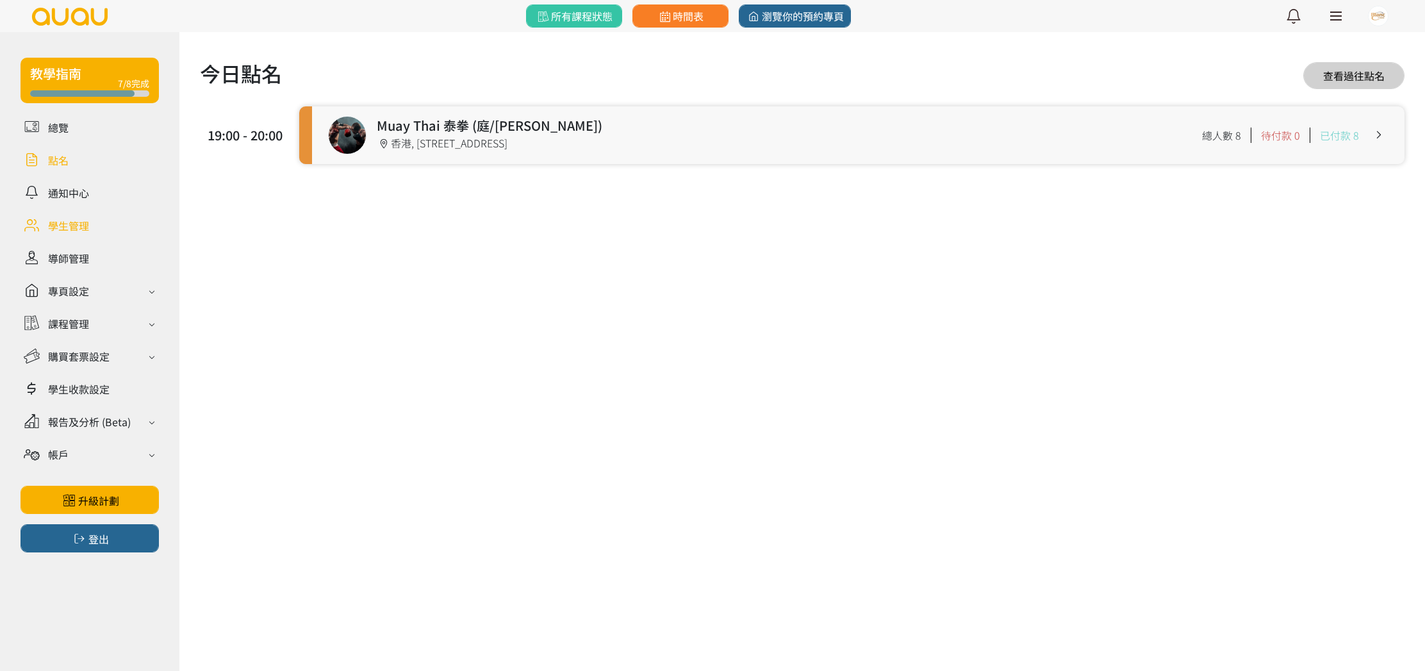
click at [92, 232] on link at bounding box center [90, 225] width 138 height 22
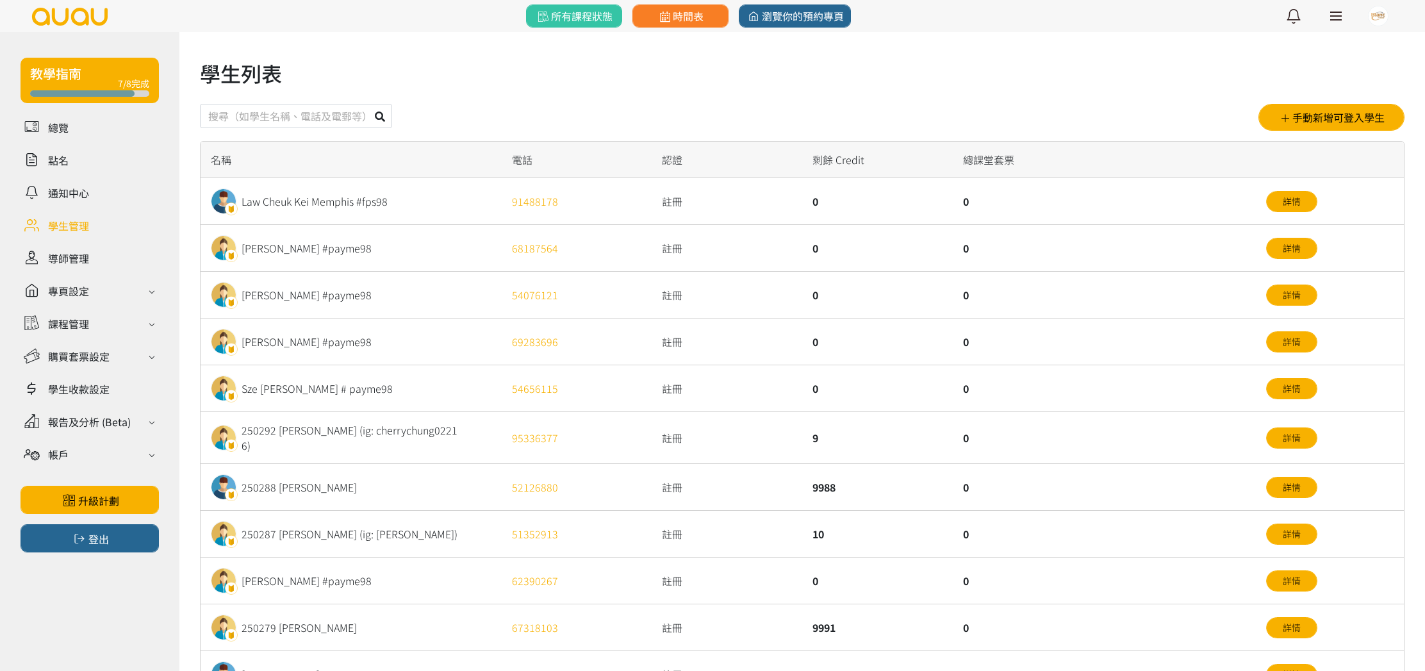
click at [264, 117] on input "text" at bounding box center [296, 116] width 192 height 24
type input "ryan"
click at [368, 104] on button at bounding box center [380, 116] width 24 height 24
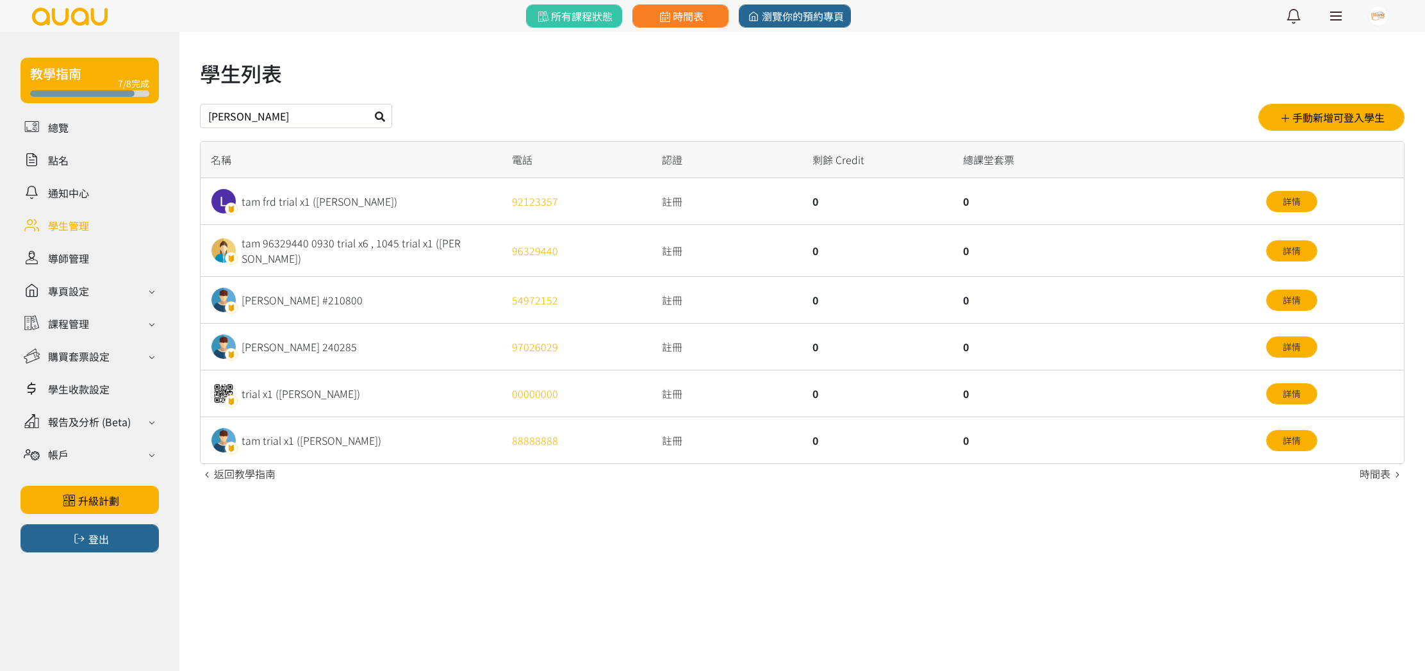
click at [318, 118] on input "[PERSON_NAME]" at bounding box center [296, 116] width 192 height 24
type input "ryan lay"
click at [370, 117] on button at bounding box center [380, 116] width 24 height 24
click at [377, 116] on icon at bounding box center [380, 117] width 10 height 10
drag, startPoint x: 226, startPoint y: 110, endPoint x: 54, endPoint y: 101, distance: 171.4
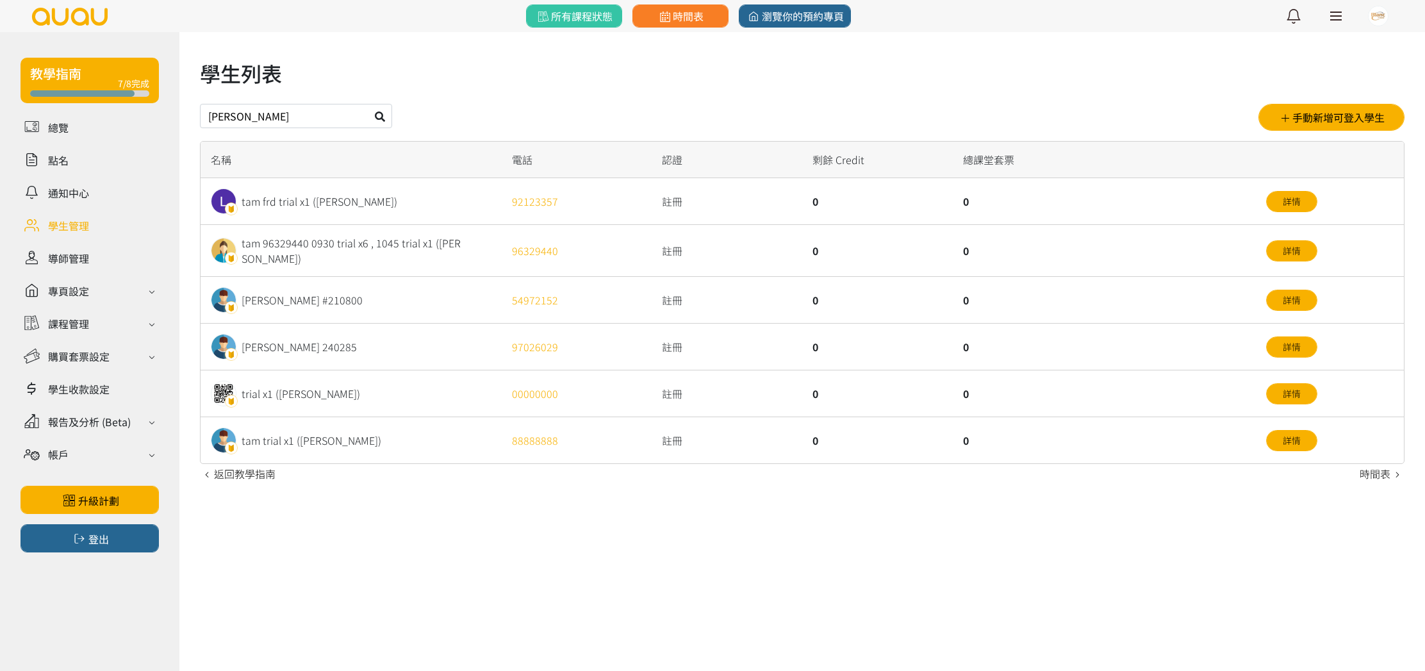
click at [52, 100] on div "教學指南 7/8完成 總覽 點名 通知中心 學生管理 導師管理 專頁設定 外觀與主題 基本資料 資格和認證 課程管理 課程 課程設定 課程組合 (Beta) …" at bounding box center [712, 257] width 1425 height 451
click at [368, 104] on button at bounding box center [380, 116] width 24 height 24
type input "250311."
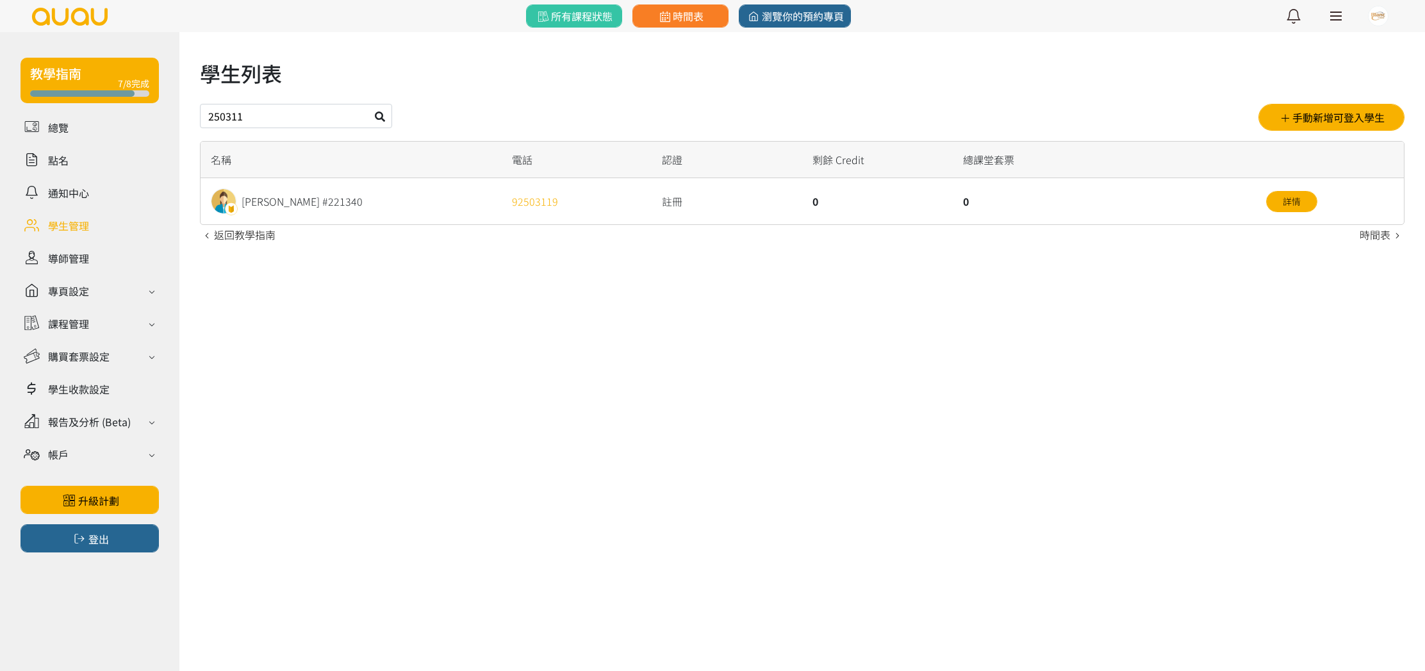
click at [261, 114] on input "250311" at bounding box center [296, 116] width 192 height 24
click at [368, 104] on button at bounding box center [380, 116] width 24 height 24
drag, startPoint x: 836, startPoint y: 82, endPoint x: 775, endPoint y: 92, distance: 61.6
click at [777, 91] on div "學生列表 250311 手動新增可登入學生 名稱 電話 認證 剩餘 Credit 總課堂套票 Ho Tsz [PERSON_NAME] #221340 925…" at bounding box center [802, 141] width 1205 height 167
click at [679, 8] on link "時間表" at bounding box center [681, 15] width 96 height 23
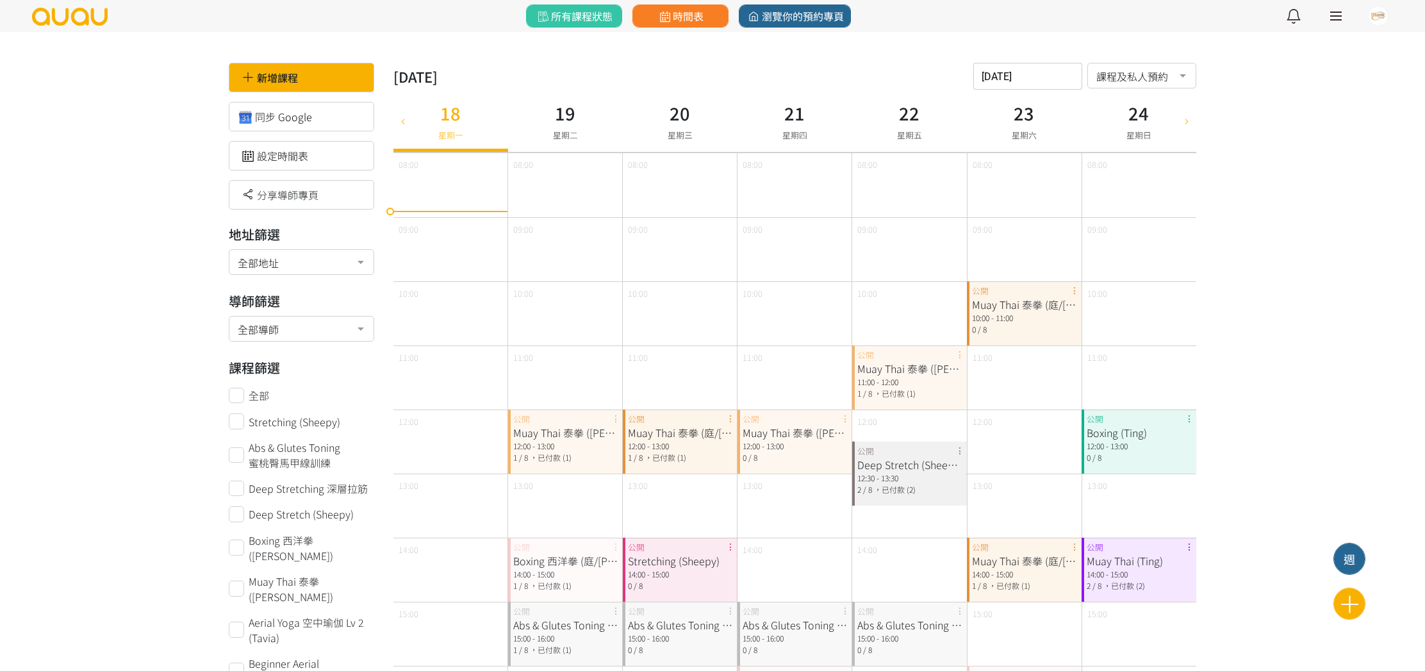
scroll to position [1, 0]
click at [581, 29] on div "所有課程狀態" at bounding box center [574, 16] width 106 height 32
click at [618, 14] on link "所有課程狀態" at bounding box center [574, 15] width 96 height 23
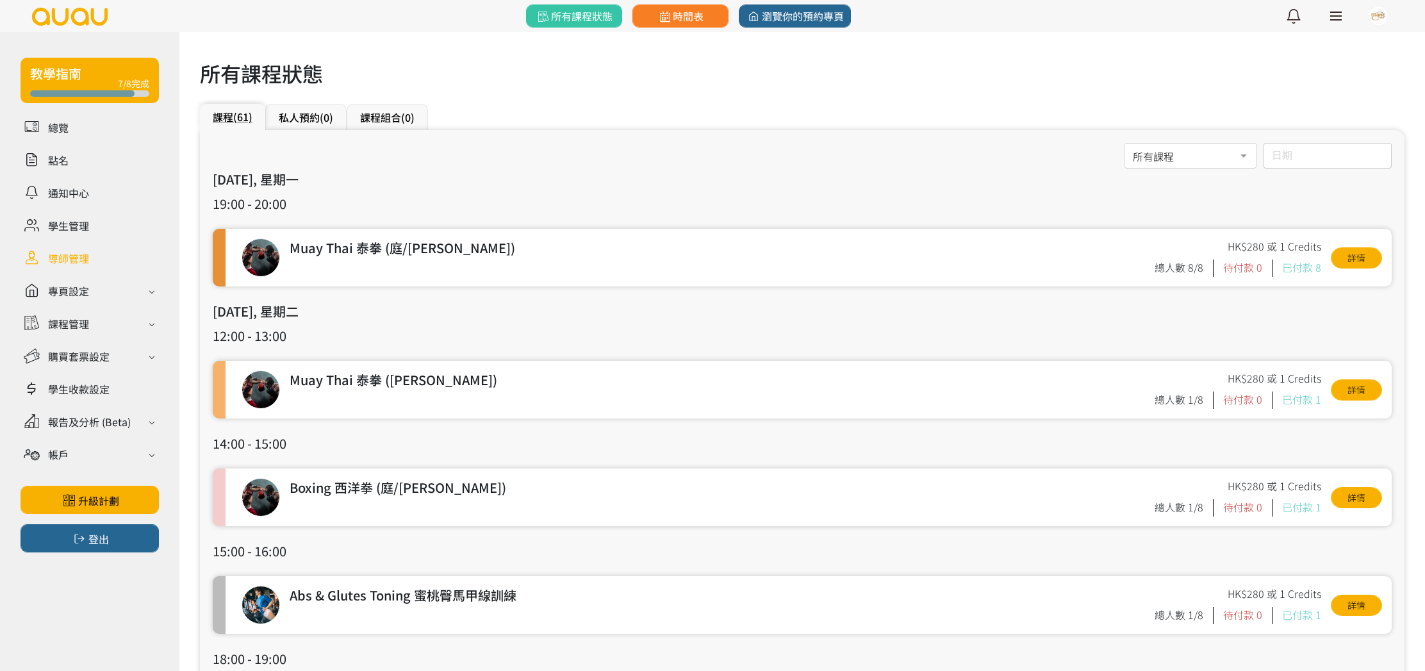
click at [89, 260] on link at bounding box center [90, 258] width 138 height 22
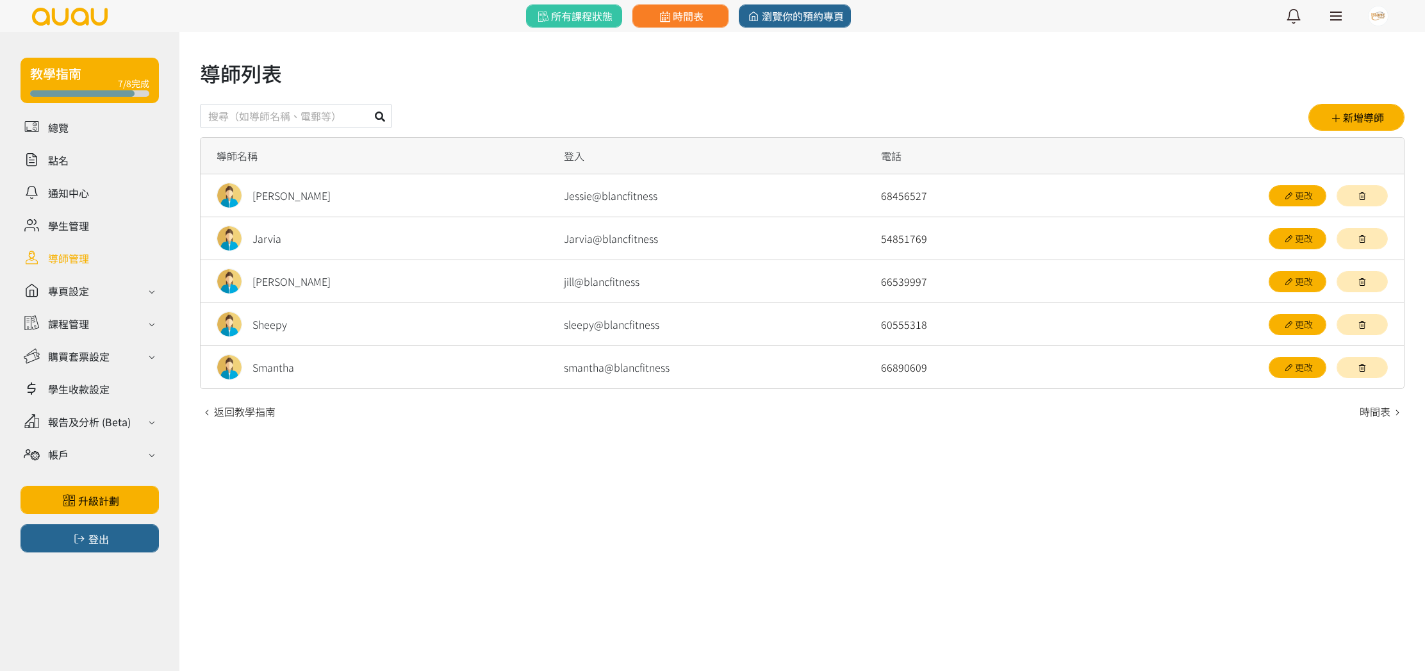
click at [311, 120] on input "text" at bounding box center [296, 116] width 192 height 24
click at [338, 117] on input "text" at bounding box center [296, 116] width 192 height 24
drag, startPoint x: 359, startPoint y: 97, endPoint x: 361, endPoint y: 104, distance: 7.3
click at [358, 97] on div "導師列表 新增導師 導師名稱 登入 電話 Jessie Jessie@blancfitness 68456527 更改 Jarvia Jarvia@blanc…" at bounding box center [802, 230] width 1205 height 344
click at [60, 160] on link at bounding box center [90, 160] width 138 height 22
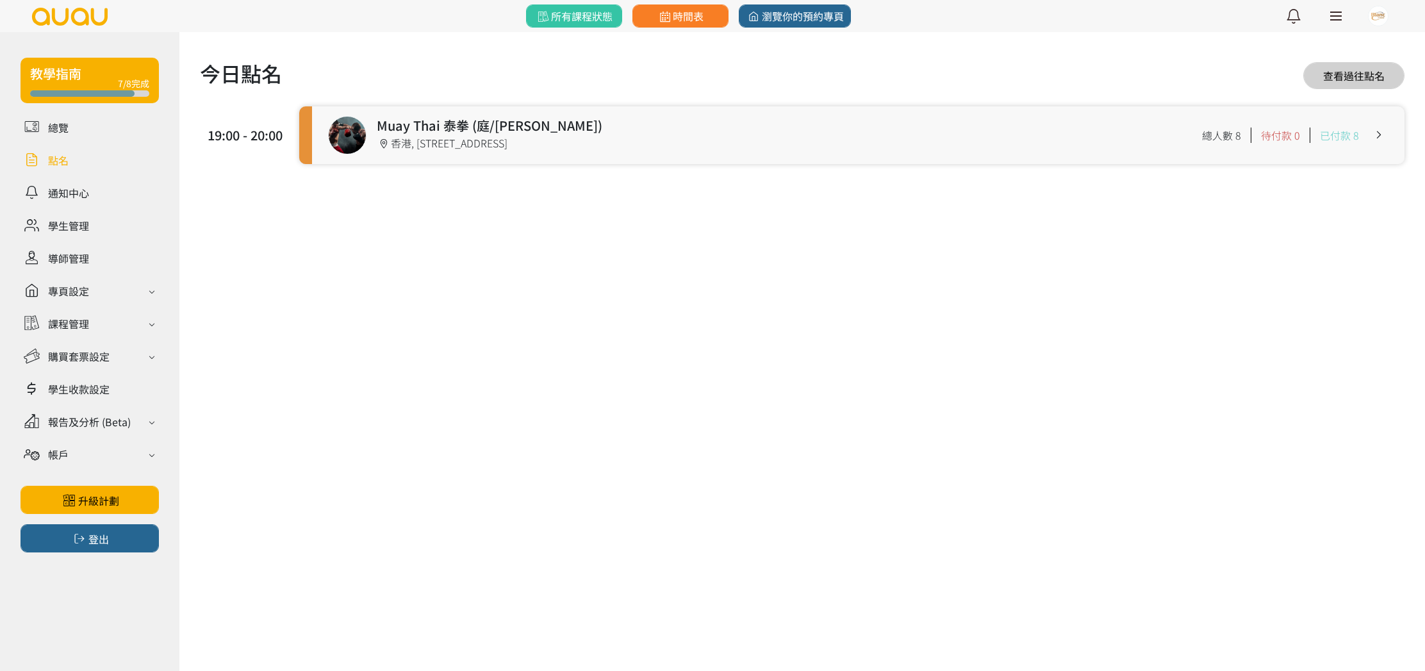
click at [542, 158] on link at bounding box center [858, 135] width 1093 height 58
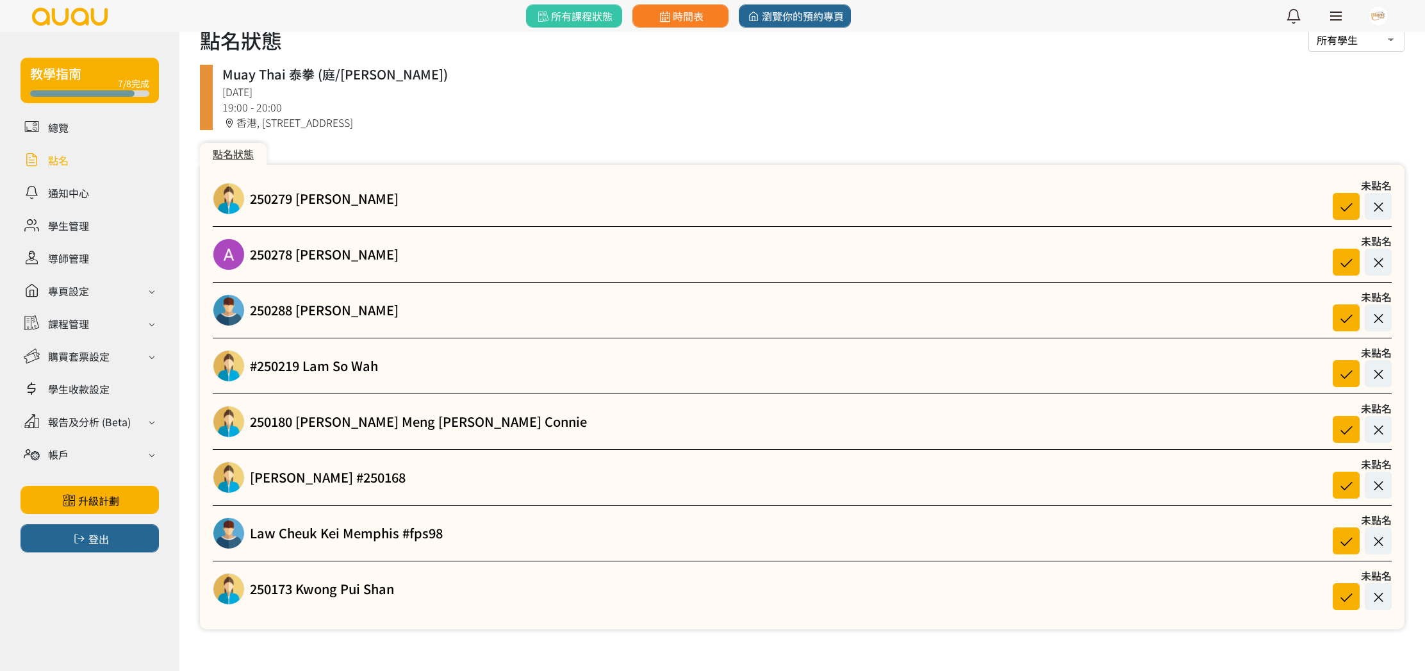
scroll to position [57, 0]
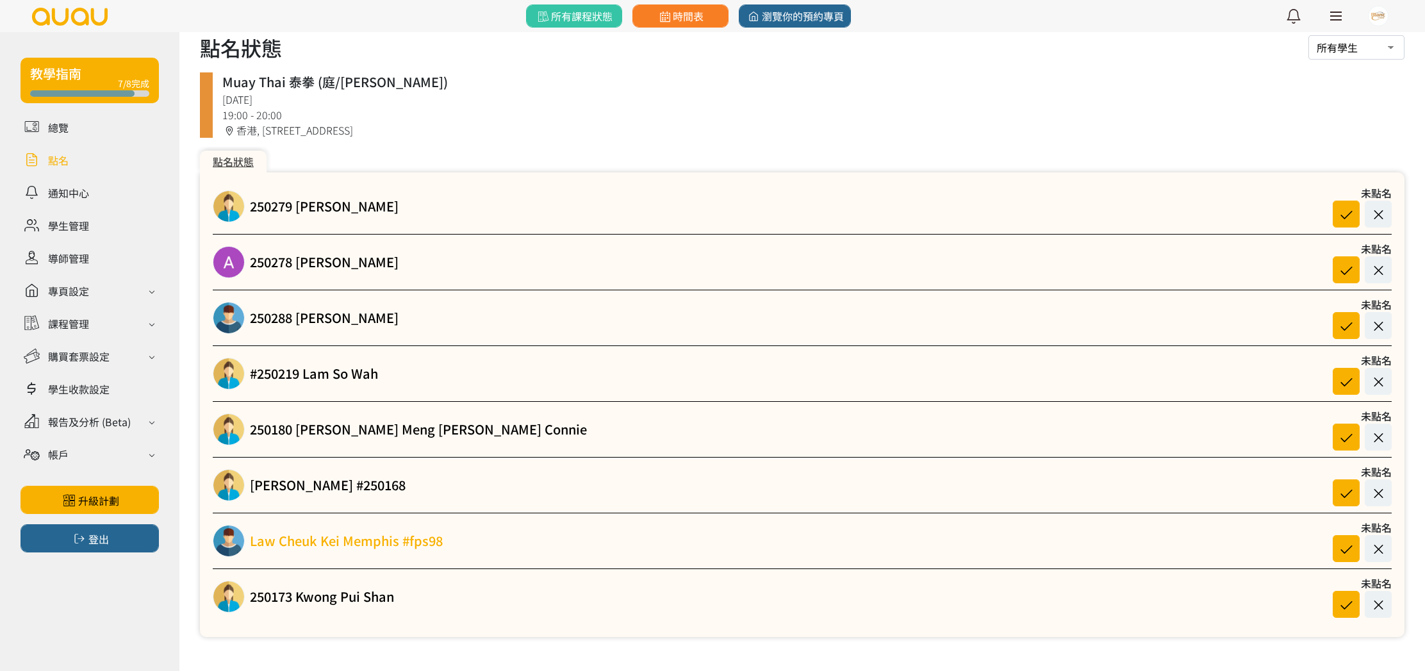
click at [390, 542] on link "Law Cheuk Kei Memphis #fps98" at bounding box center [346, 540] width 193 height 19
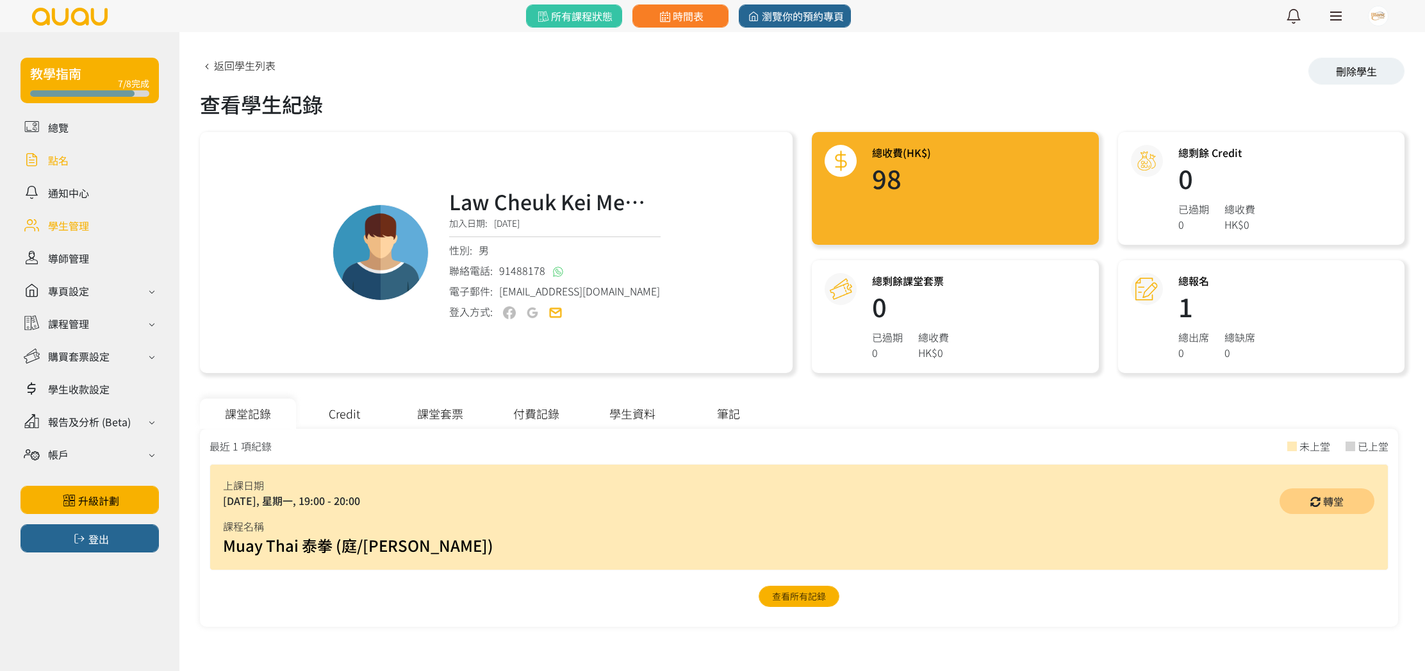
click at [64, 160] on link at bounding box center [90, 160] width 138 height 22
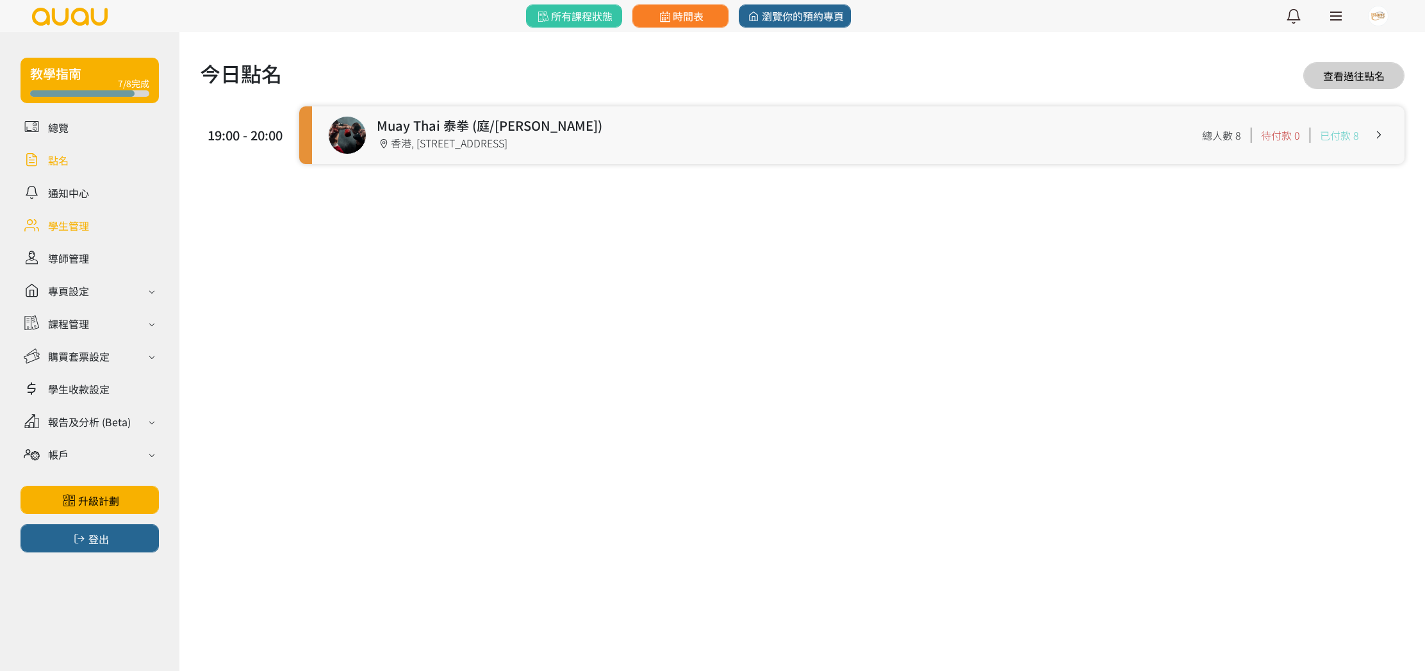
click at [67, 226] on link at bounding box center [90, 225] width 138 height 22
click at [68, 226] on link at bounding box center [90, 225] width 138 height 22
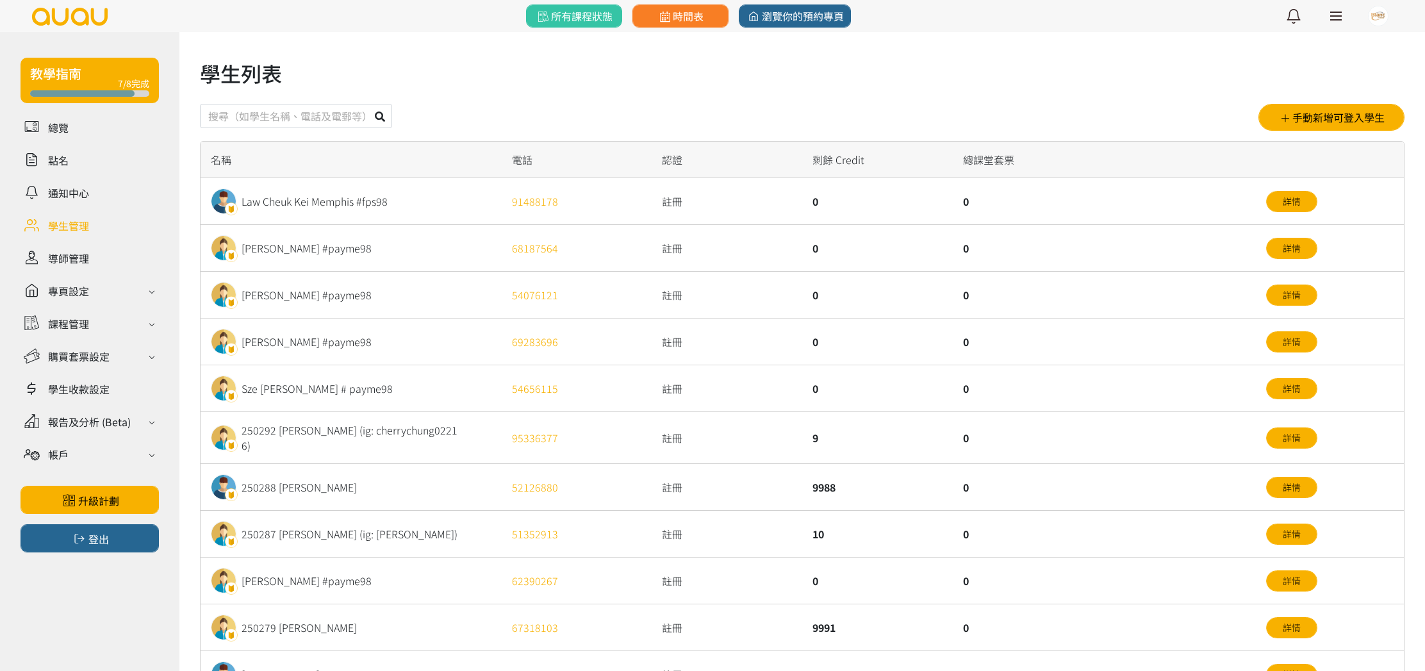
click at [243, 113] on input "text" at bounding box center [296, 116] width 192 height 24
drag, startPoint x: 468, startPoint y: 99, endPoint x: 463, endPoint y: 108, distance: 9.5
click at [468, 99] on div "學生列表 手動新增可登入學生 名稱 電話 認證 剩餘 Credit 總課堂套票 Law Cheuk Kei Memphis #fps98 91488178 註…" at bounding box center [802, 489] width 1205 height 862
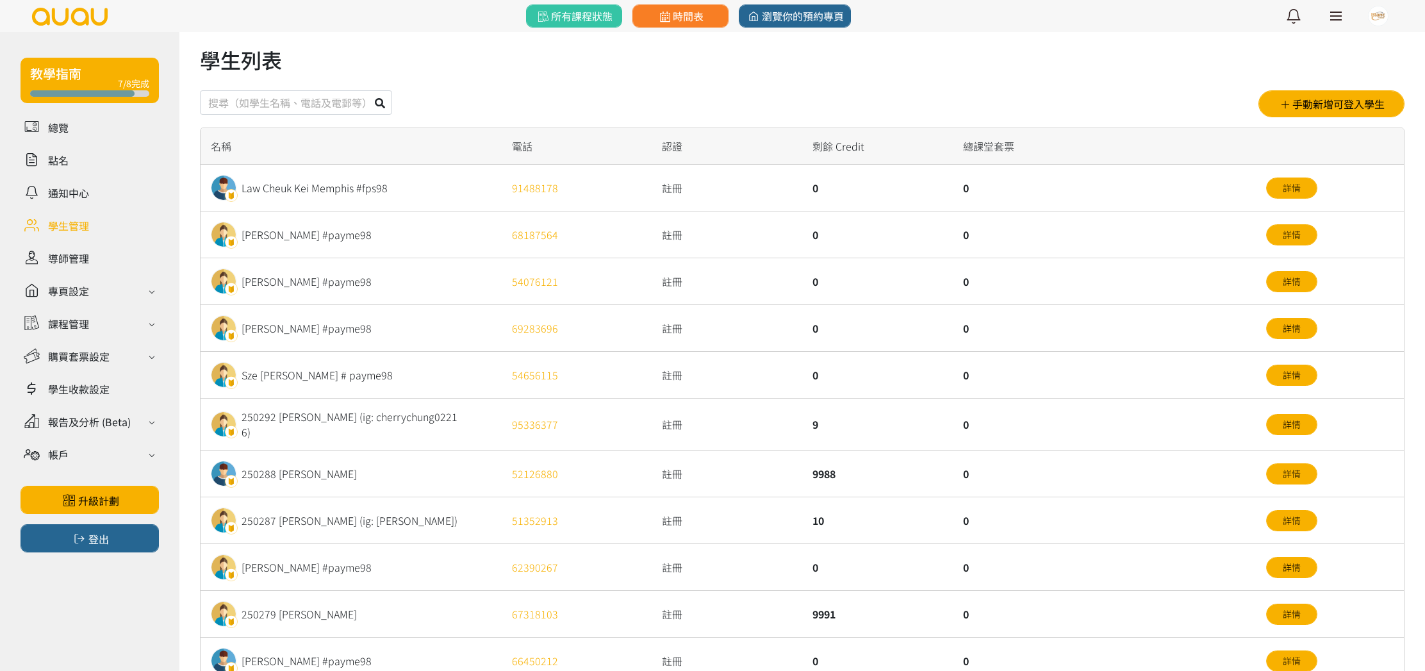
scroll to position [12, 0]
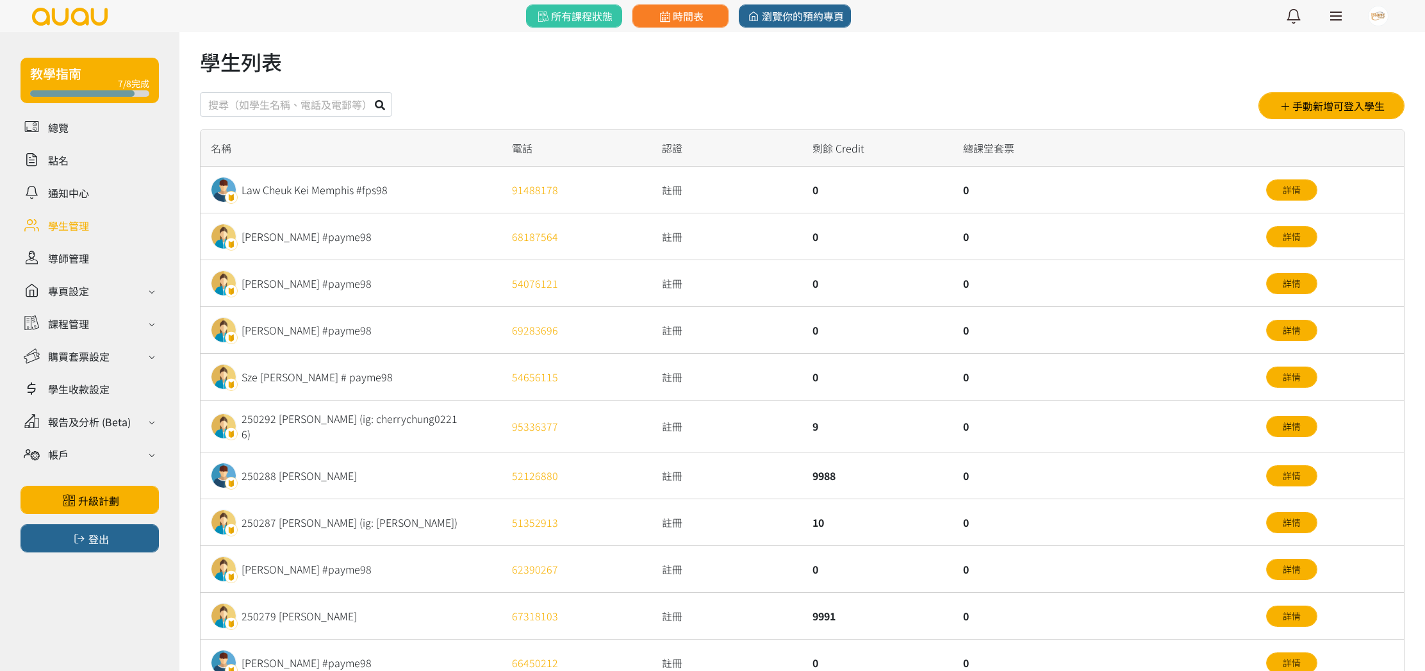
click at [272, 111] on input "text" at bounding box center [296, 104] width 192 height 24
type input "250311"
click at [368, 92] on button at bounding box center [380, 104] width 24 height 24
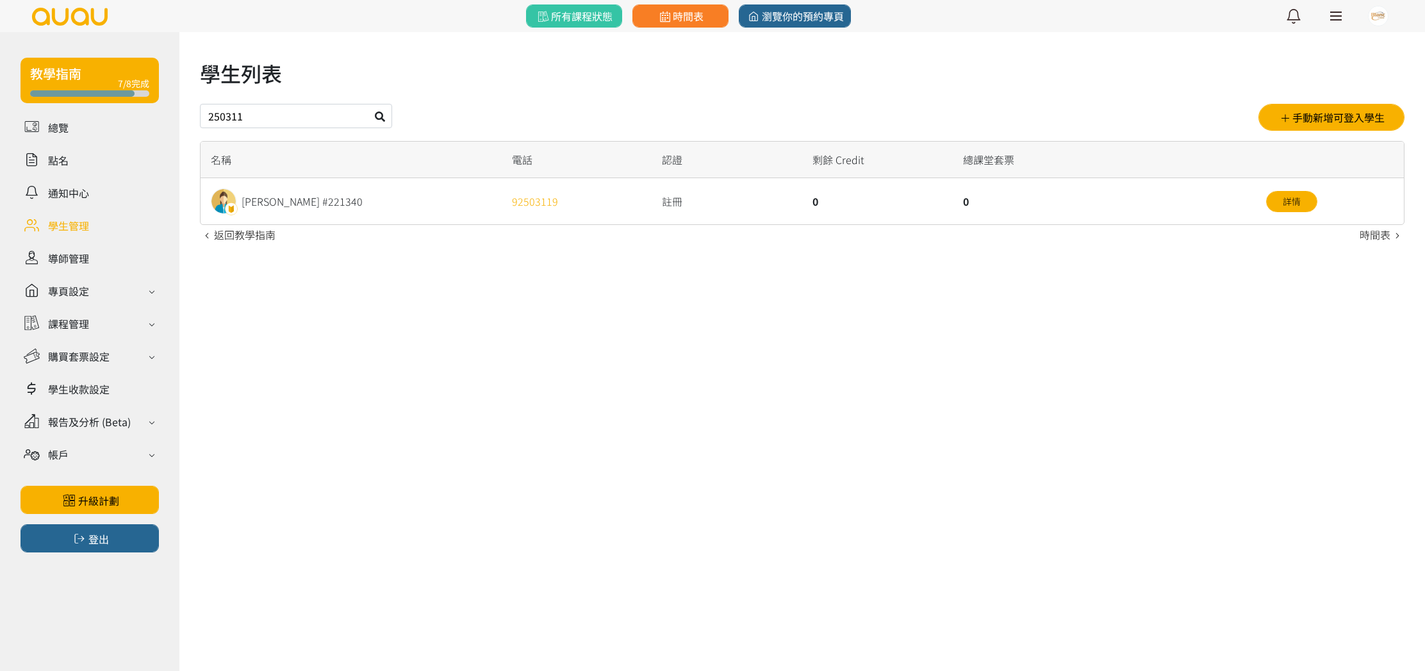
click at [310, 203] on div "[PERSON_NAME] #221340" at bounding box center [302, 201] width 121 height 15
click at [56, 155] on link at bounding box center [90, 160] width 138 height 22
